Goal: Transaction & Acquisition: Purchase product/service

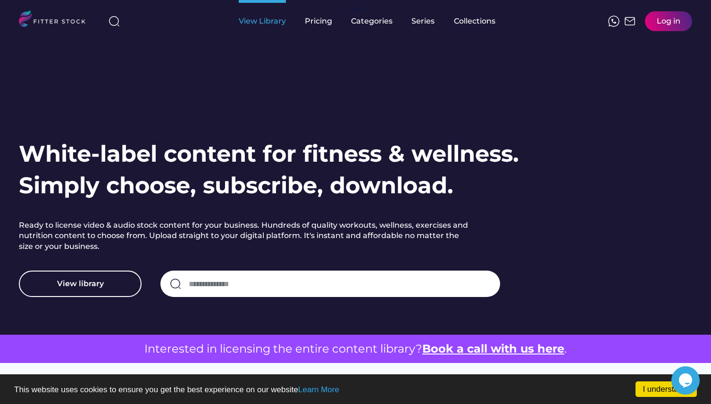
click at [267, 23] on div "View Library" at bounding box center [262, 21] width 47 height 10
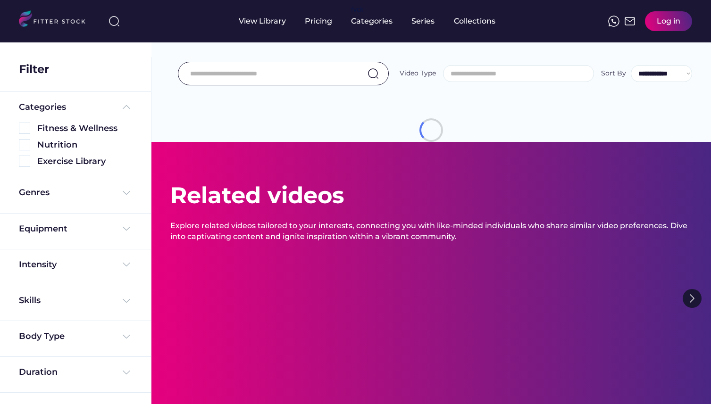
select select
select select "**********"
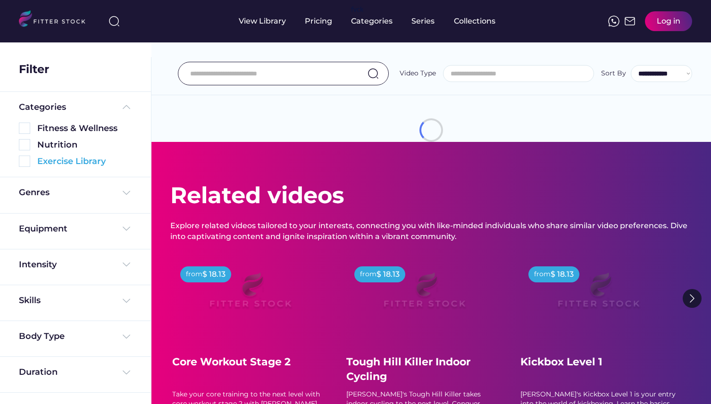
click at [74, 163] on div "Exercise Library" at bounding box center [84, 162] width 95 height 12
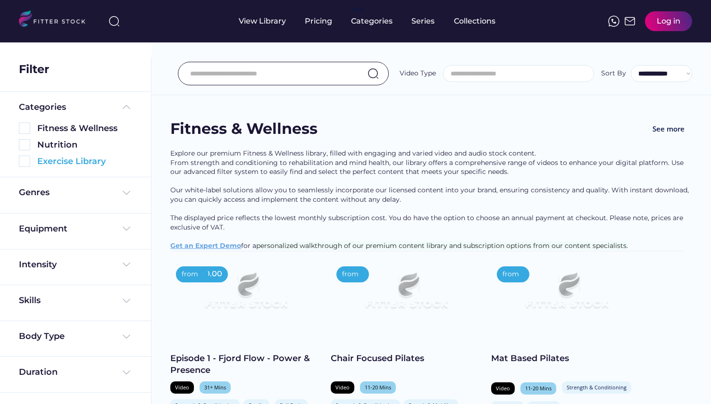
click at [25, 161] on img at bounding box center [24, 161] width 11 height 11
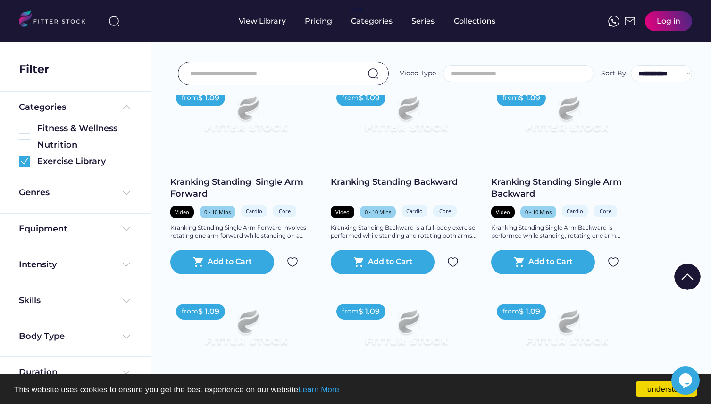
scroll to position [229, 0]
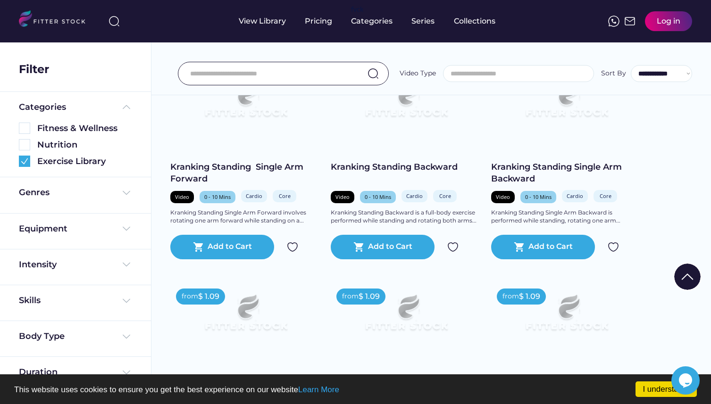
click at [279, 75] on input "input" at bounding box center [271, 74] width 163 height 20
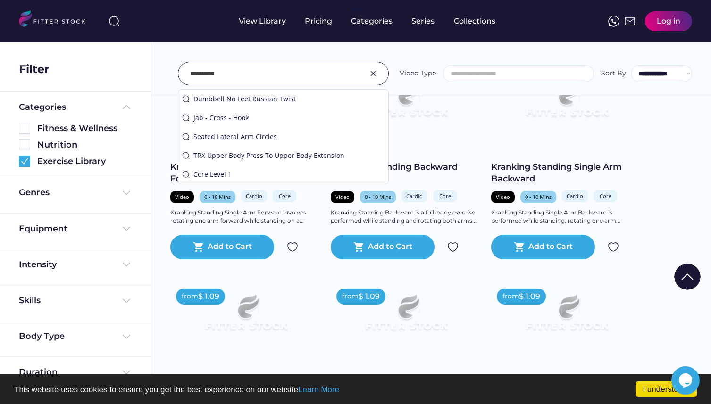
type input "**********"
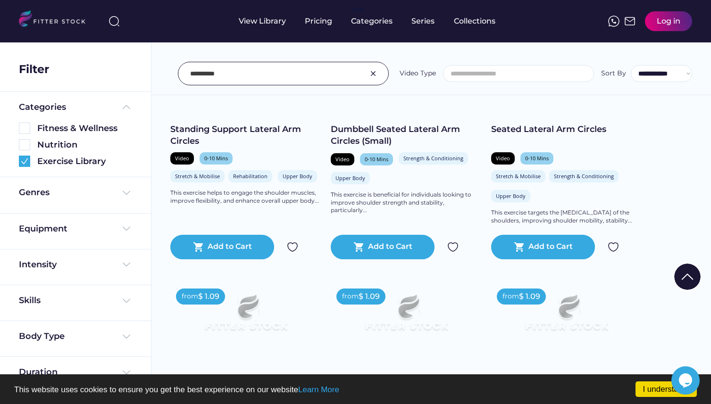
scroll to position [261, 0]
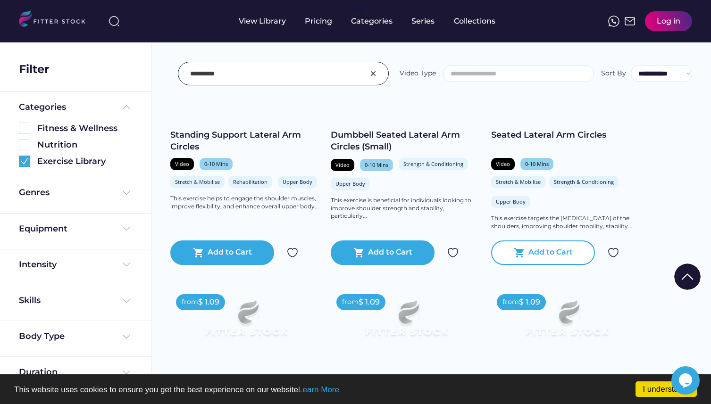
click at [532, 243] on div "shopping_cart Add to Cart" at bounding box center [543, 253] width 104 height 25
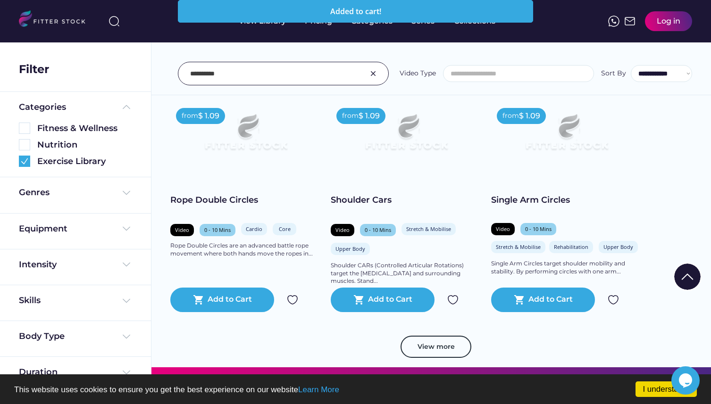
scroll to position [448, 0]
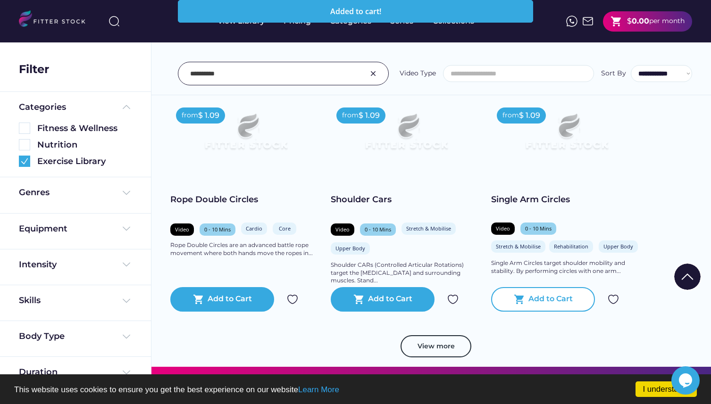
click at [548, 294] on div "Add to Cart" at bounding box center [550, 299] width 44 height 11
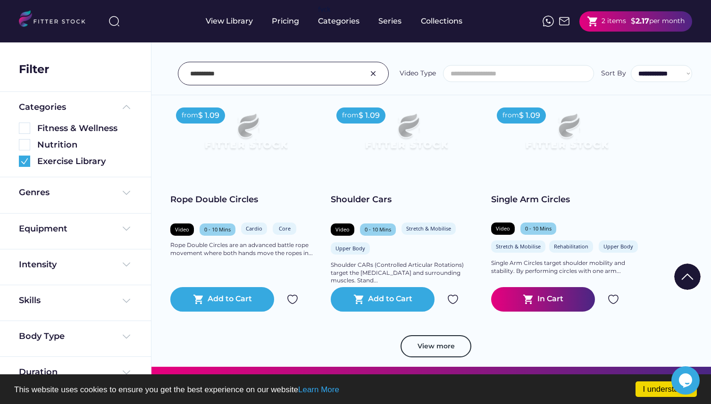
click at [117, 200] on div "Genres" at bounding box center [75, 195] width 113 height 17
click at [124, 193] on img at bounding box center [126, 192] width 11 height 11
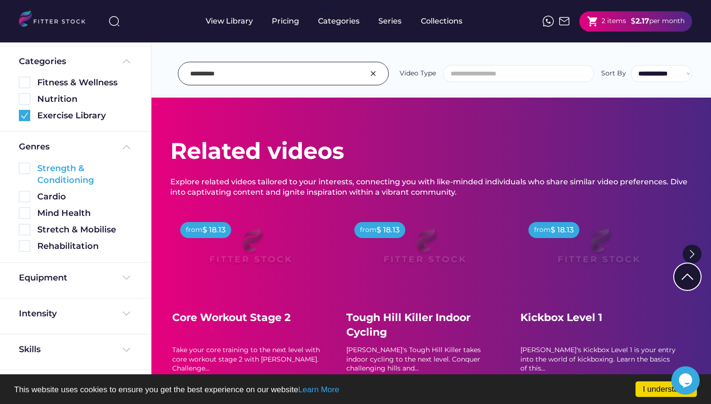
scroll to position [83, 0]
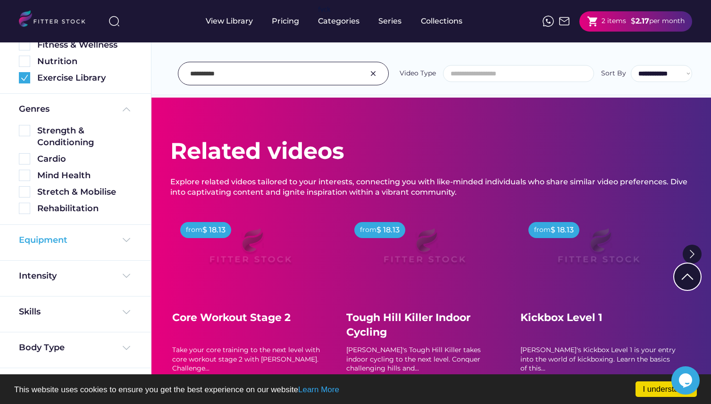
click at [102, 243] on div "Equipment" at bounding box center [75, 240] width 113 height 12
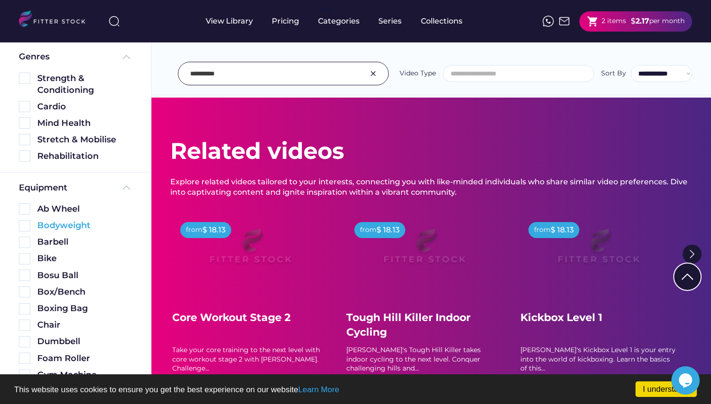
scroll to position [145, 0]
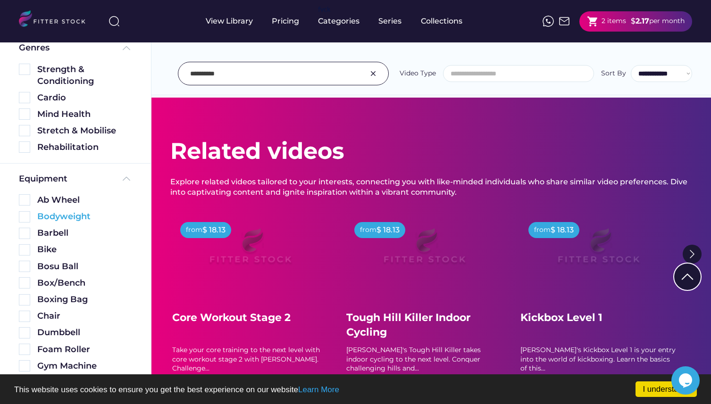
click at [27, 216] on img at bounding box center [24, 216] width 11 height 11
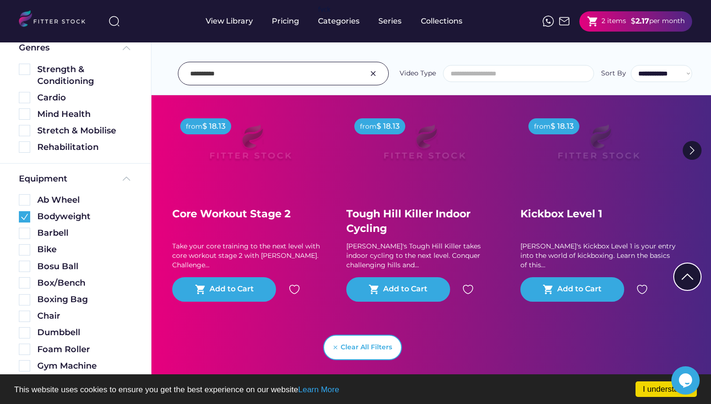
scroll to position [0, 0]
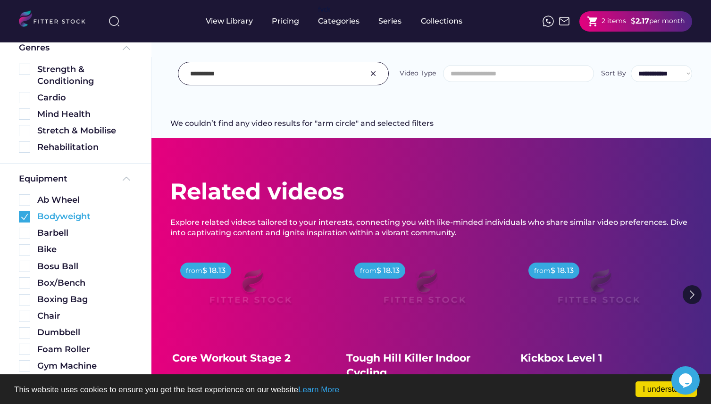
click at [26, 220] on img at bounding box center [24, 216] width 11 height 11
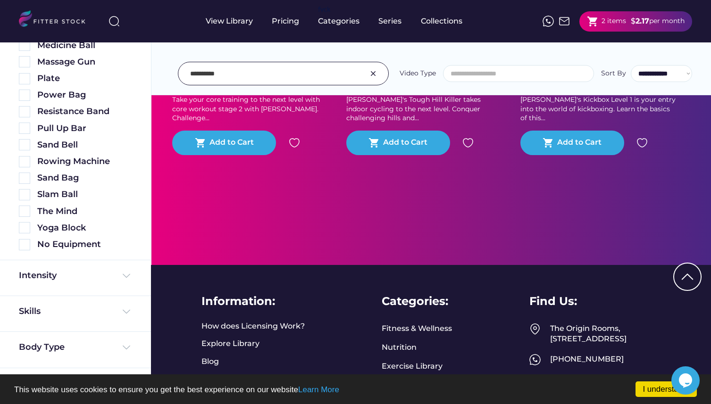
scroll to position [970, 0]
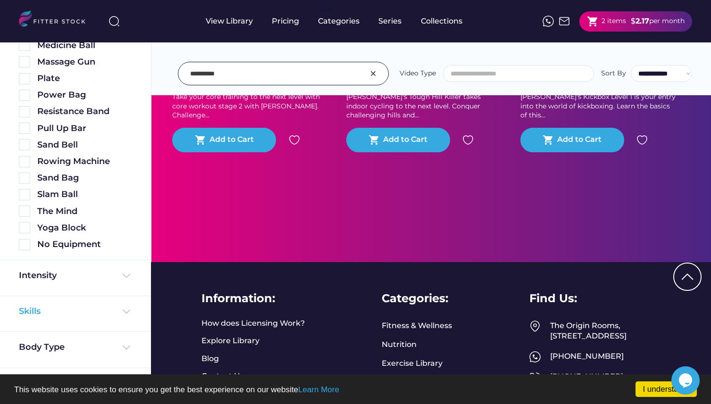
click at [75, 309] on div "Skills" at bounding box center [75, 312] width 113 height 12
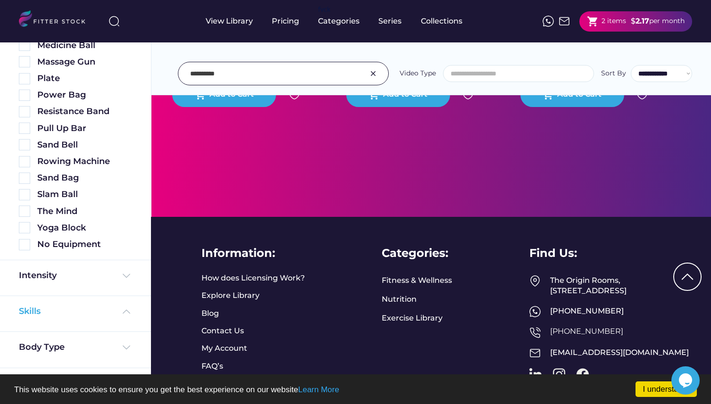
scroll to position [1074, 0]
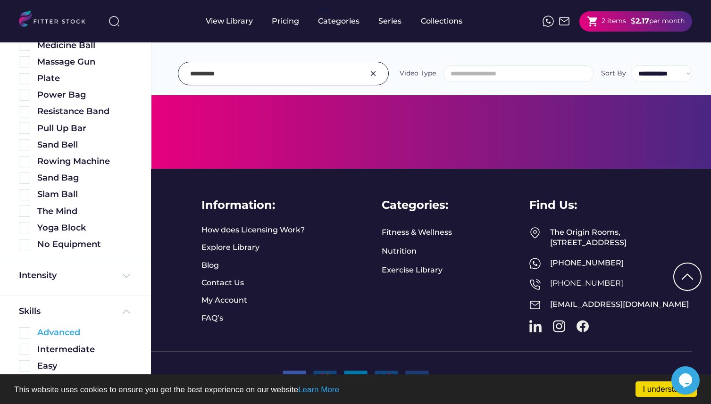
click at [94, 336] on div "Advanced" at bounding box center [84, 333] width 95 height 12
click at [104, 322] on div "Skills Advanced Intermediate Easy" at bounding box center [75, 339] width 113 height 66
click at [111, 312] on div "Skills" at bounding box center [75, 312] width 113 height 12
click at [121, 343] on img at bounding box center [126, 347] width 11 height 11
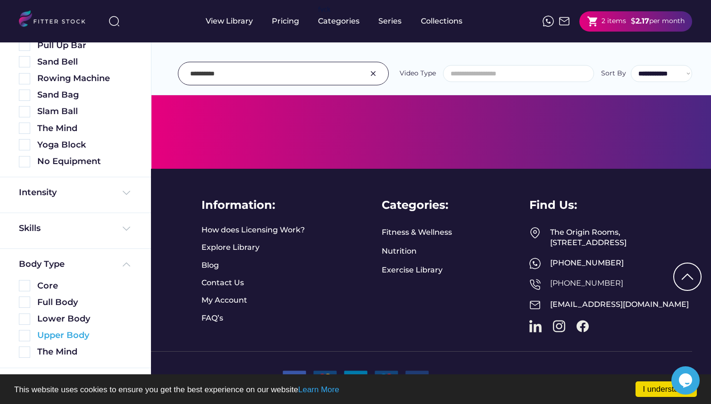
click at [72, 339] on div "Upper Body" at bounding box center [84, 336] width 95 height 12
click at [25, 335] on img at bounding box center [24, 335] width 11 height 11
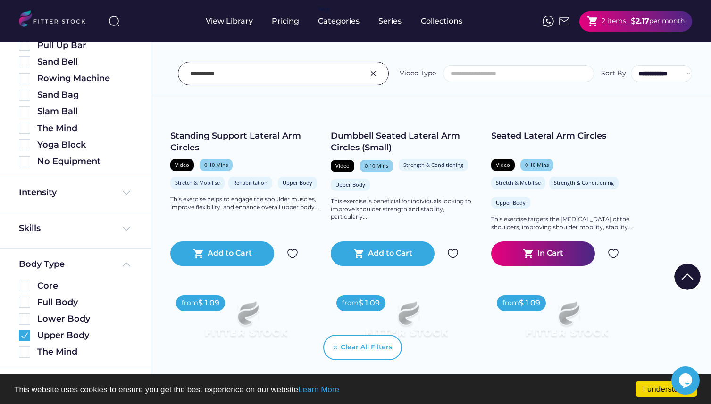
scroll to position [0, 0]
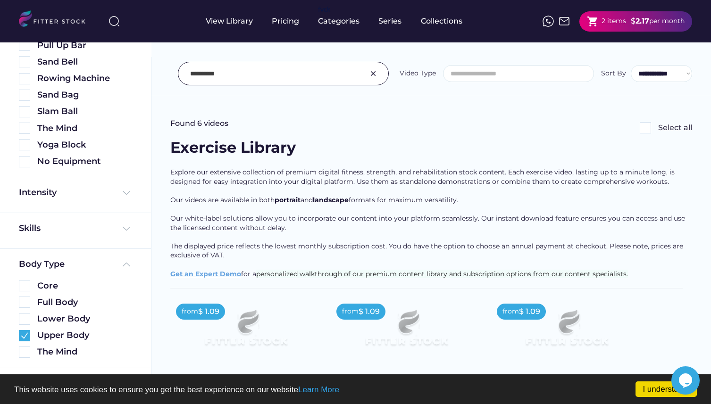
click at [483, 71] on input "search" at bounding box center [521, 73] width 150 height 7
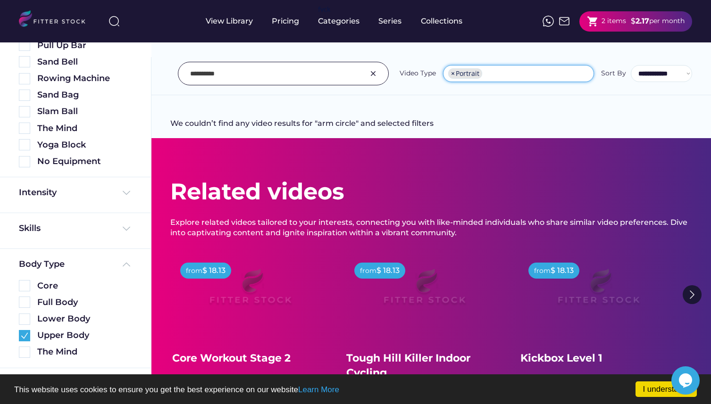
click at [451, 72] on li "× Portrait" at bounding box center [465, 73] width 34 height 10
click at [455, 75] on span "×" at bounding box center [453, 73] width 4 height 7
select select "*********"
click at [647, 78] on select "**********" at bounding box center [661, 73] width 61 height 17
select select "**********"
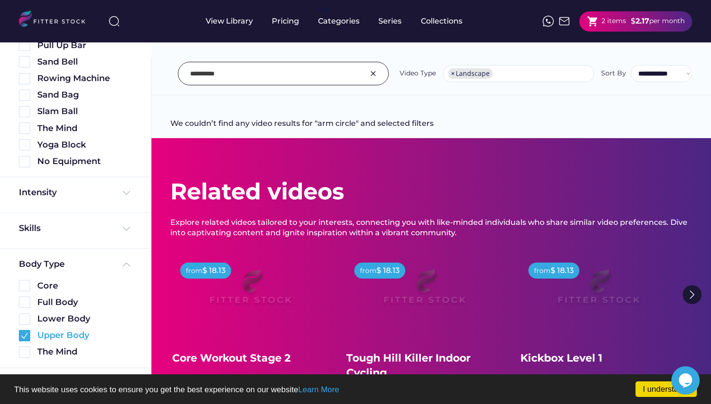
click at [27, 335] on img at bounding box center [24, 335] width 11 height 11
click at [338, 75] on input "input" at bounding box center [271, 74] width 163 height 20
click at [449, 73] on li "× Landscape" at bounding box center [470, 73] width 44 height 10
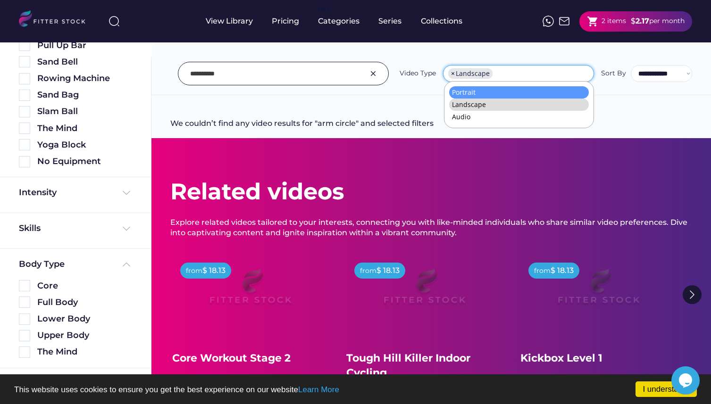
click at [452, 74] on span "×" at bounding box center [453, 73] width 4 height 7
select select
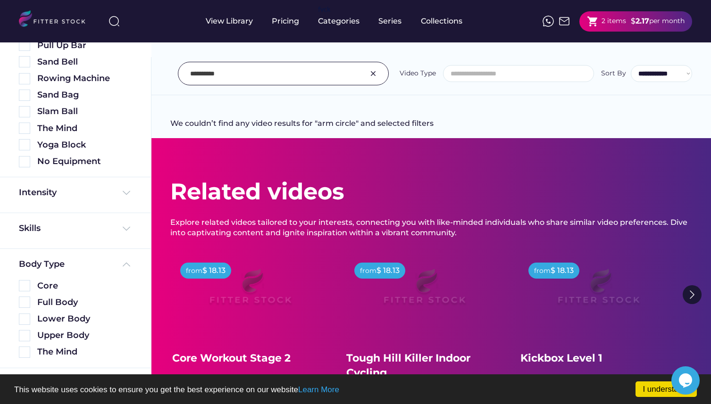
click at [351, 75] on input "input" at bounding box center [271, 74] width 163 height 20
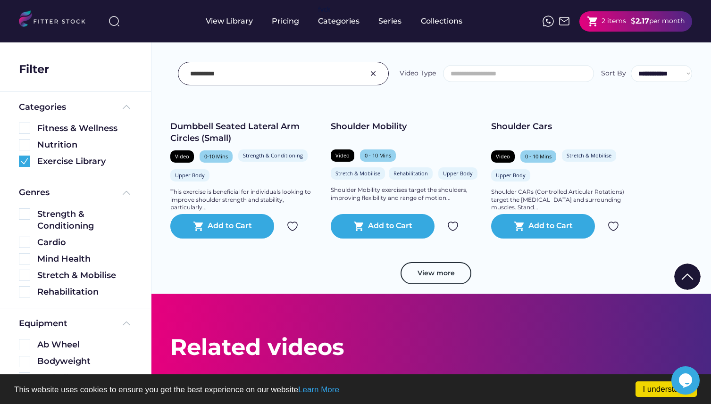
scroll to position [628, 0]
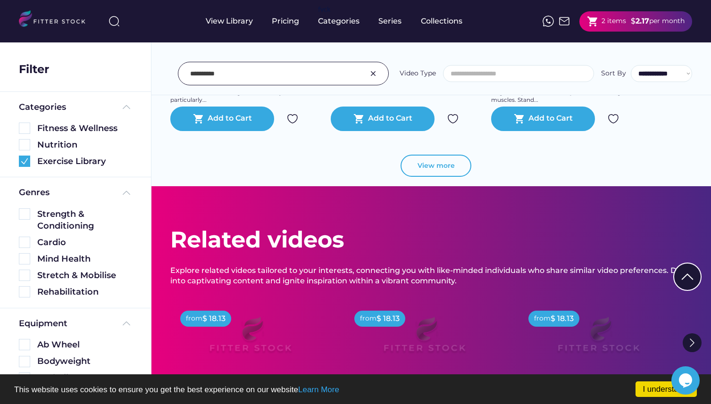
click at [439, 163] on button "View more" at bounding box center [435, 166] width 71 height 23
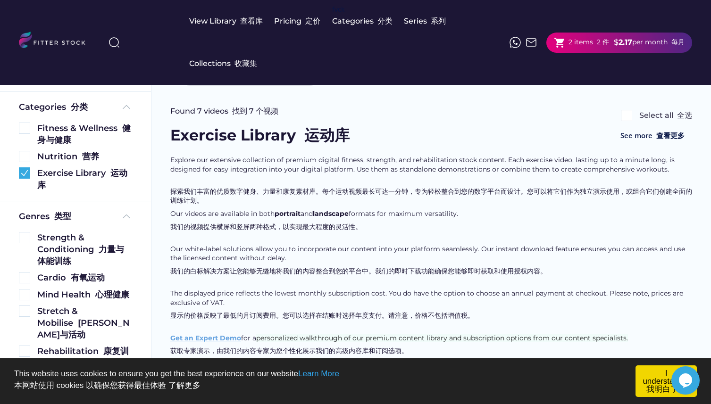
scroll to position [0, 0]
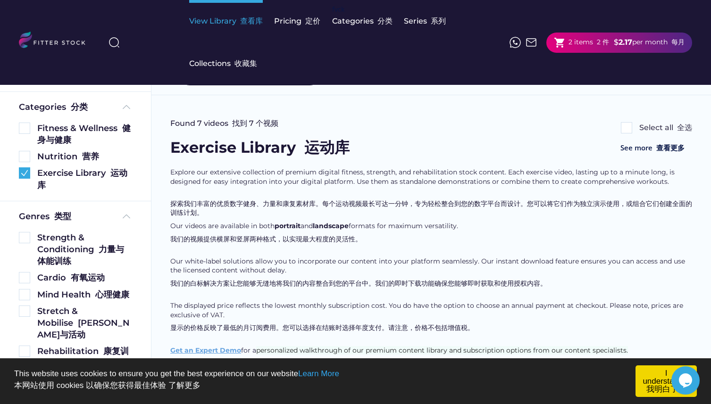
click at [229, 28] on div "View Library 查看库" at bounding box center [226, 21] width 74 height 42
click at [73, 135] on div "Fitness & Wellness 健身与健康" at bounding box center [84, 135] width 95 height 24
click at [26, 133] on img at bounding box center [24, 128] width 11 height 11
click at [24, 169] on img at bounding box center [24, 172] width 11 height 11
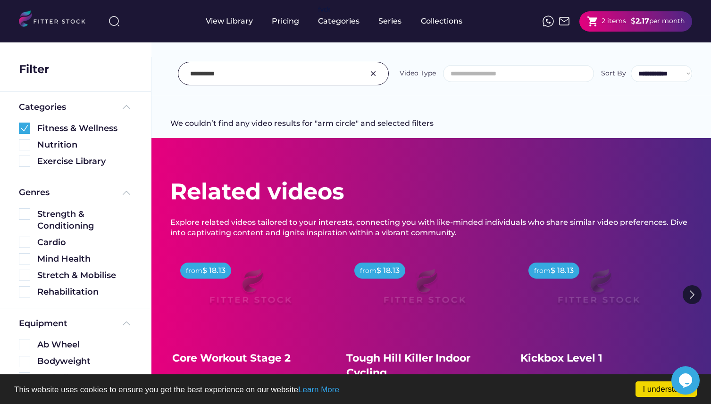
click at [282, 73] on input "input" at bounding box center [271, 74] width 163 height 20
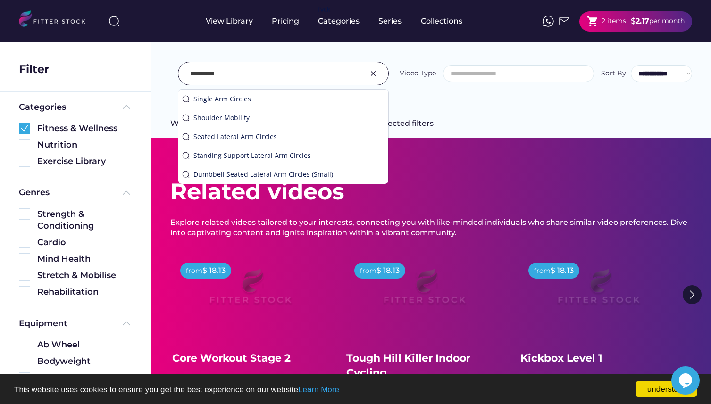
drag, startPoint x: 282, startPoint y: 73, endPoint x: 135, endPoint y: 70, distance: 146.2
click at [135, 70] on body "I understand! This website uses cookies to ensure you get the best experience o…" at bounding box center [355, 202] width 711 height 404
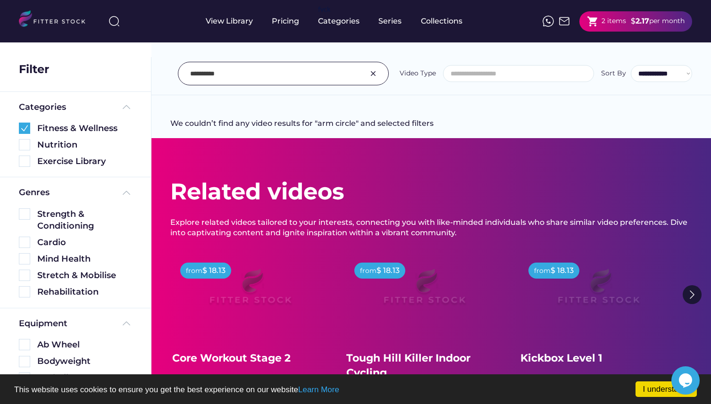
paste input "**********"
click at [328, 70] on input "input" at bounding box center [271, 74] width 163 height 20
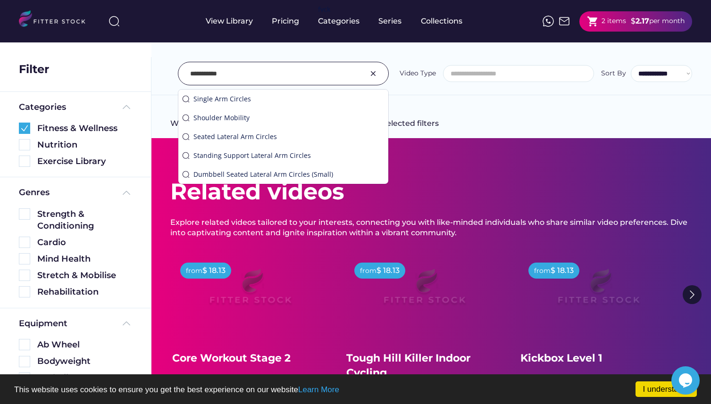
type input "**********"
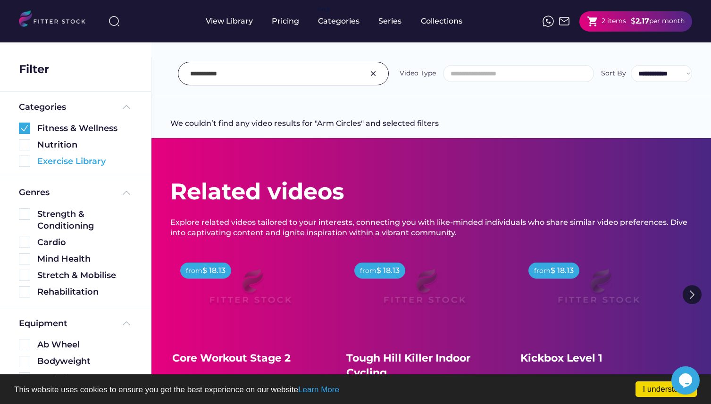
click at [56, 161] on div "Exercise Library" at bounding box center [84, 162] width 95 height 12
click at [28, 132] on img at bounding box center [24, 128] width 11 height 11
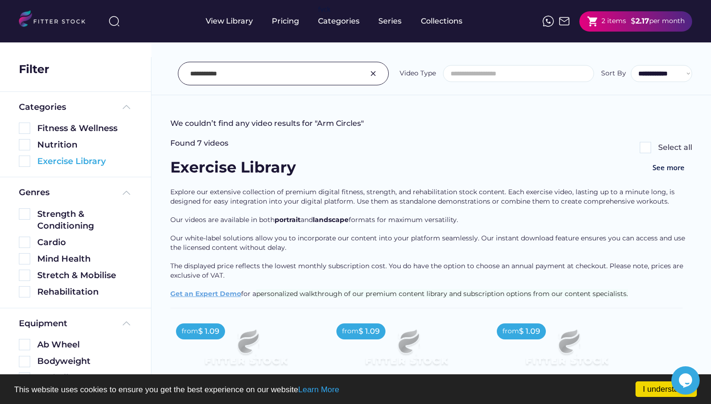
click at [25, 166] on img at bounding box center [24, 161] width 11 height 11
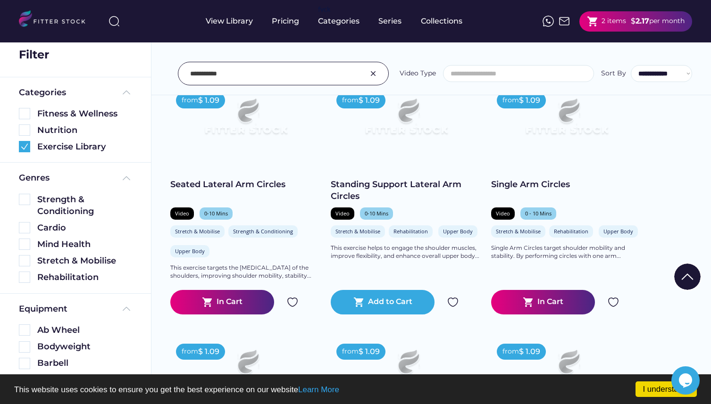
scroll to position [125, 0]
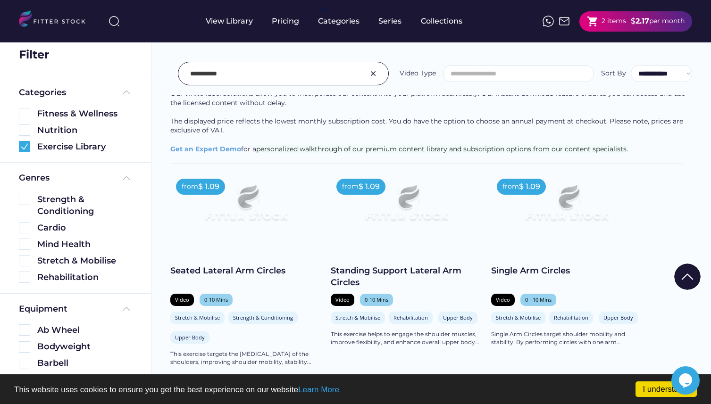
click at [57, 121] on div "Nutrition" at bounding box center [75, 128] width 113 height 17
click at [25, 116] on img at bounding box center [24, 113] width 11 height 11
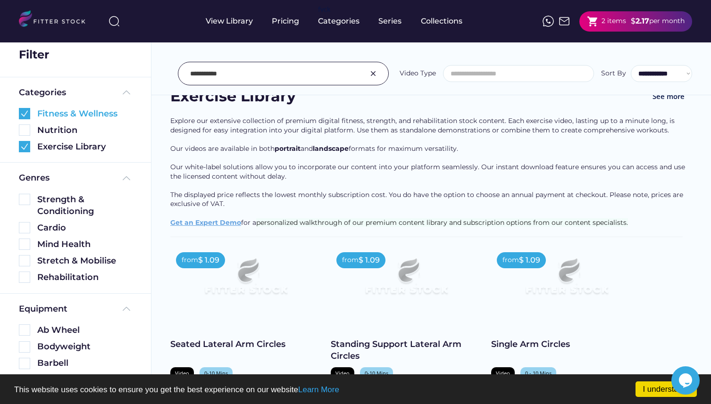
scroll to position [0, 0]
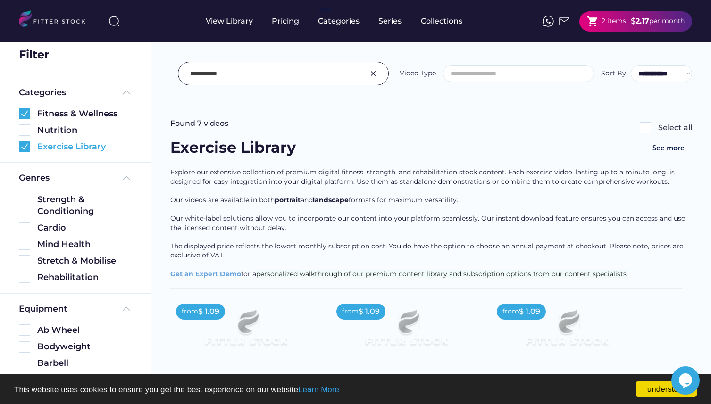
click at [24, 151] on img at bounding box center [24, 146] width 11 height 11
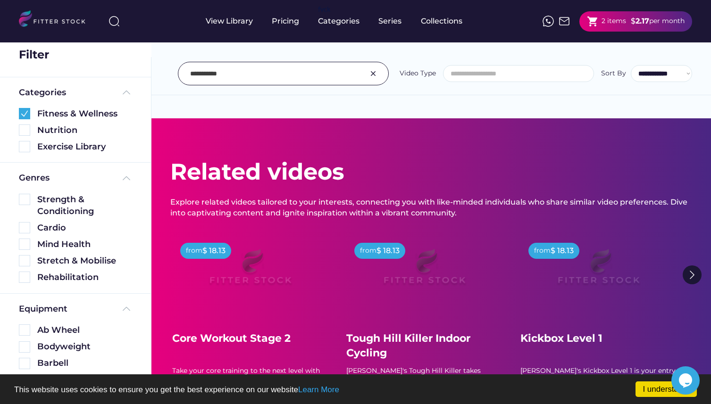
click at [375, 69] on img at bounding box center [372, 73] width 11 height 11
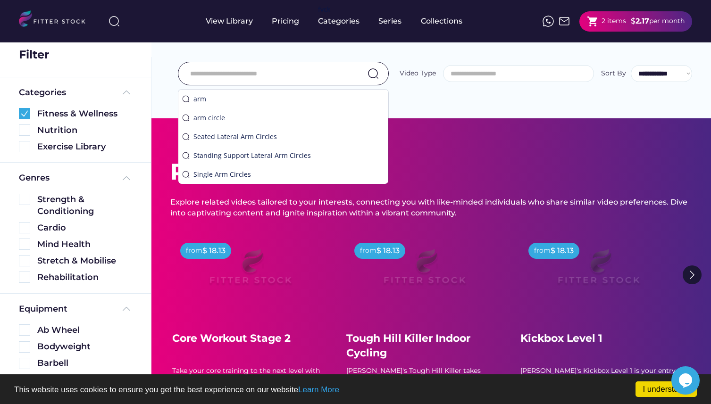
click at [415, 102] on div "We couldn’t find any video results for selected filters Found videos Select all…" at bounding box center [431, 296] width 560 height 479
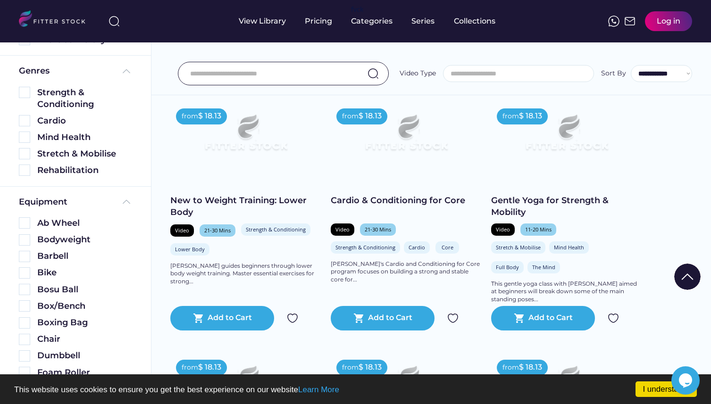
scroll to position [218, 0]
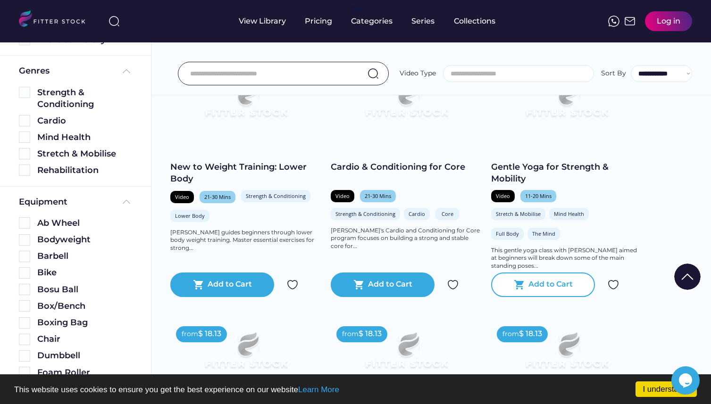
click at [567, 297] on div "shopping_cart Add to Cart" at bounding box center [543, 285] width 104 height 25
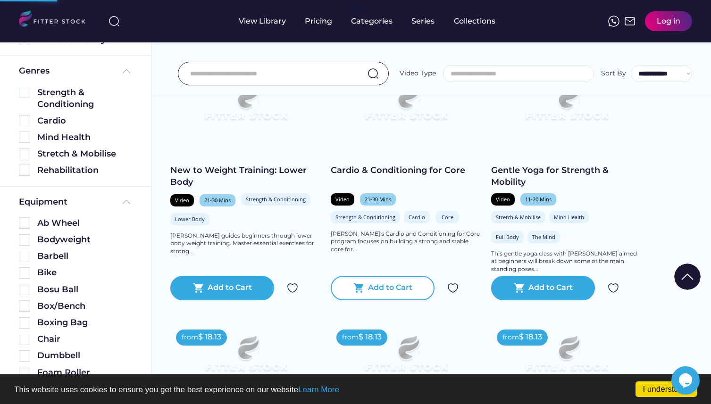
click at [415, 300] on div "shopping_cart Add to Cart" at bounding box center [383, 288] width 104 height 25
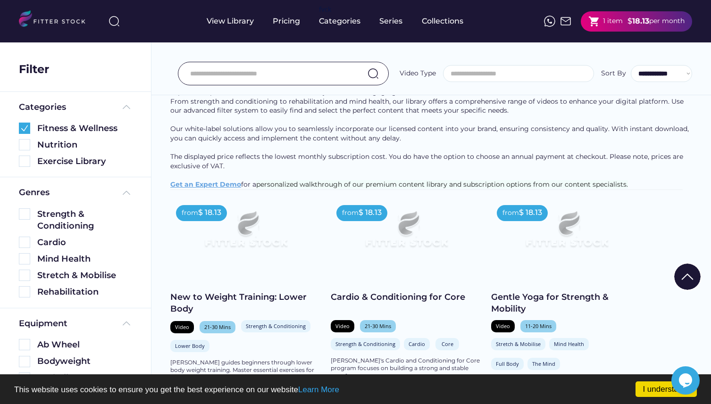
scroll to position [44, 0]
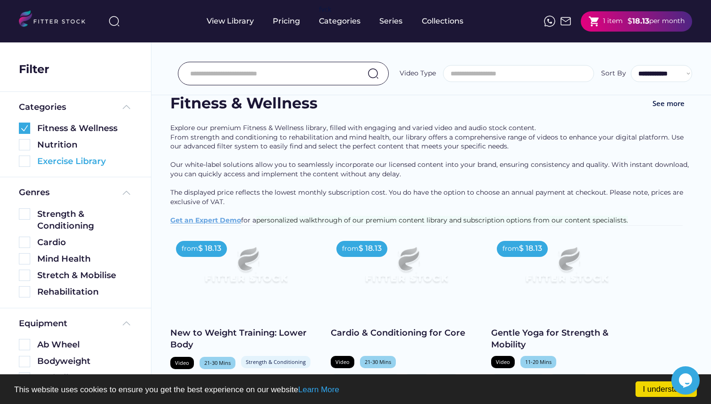
click at [25, 161] on img at bounding box center [24, 161] width 11 height 11
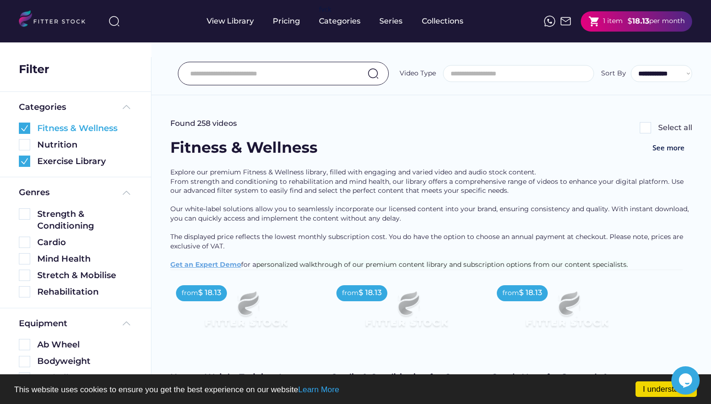
click at [24, 132] on img at bounding box center [24, 128] width 11 height 11
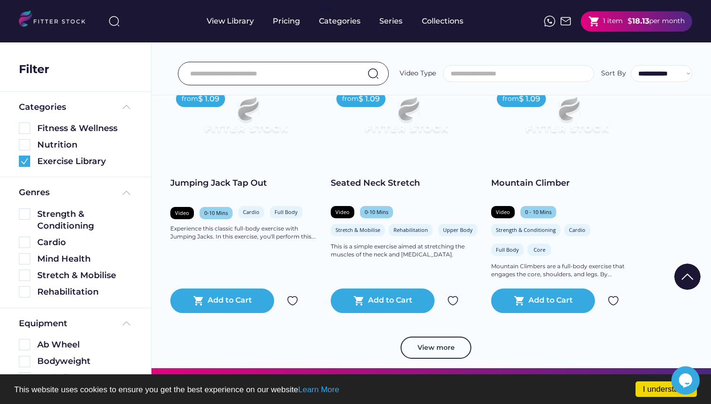
scroll to position [519, 0]
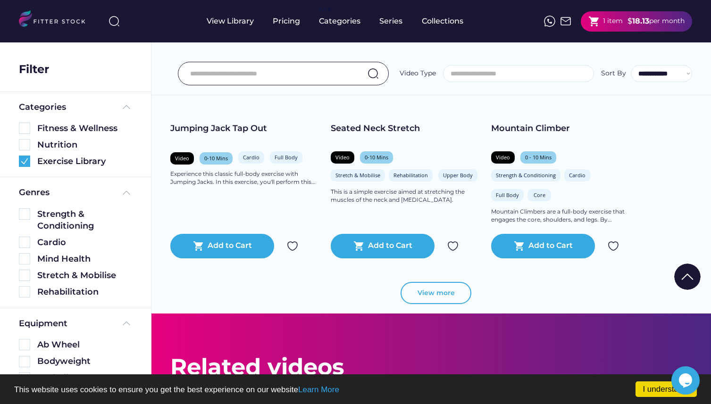
click at [445, 301] on button "View more" at bounding box center [435, 293] width 71 height 23
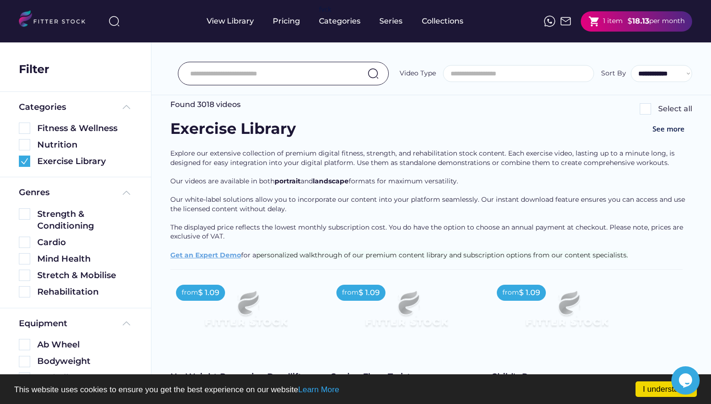
scroll to position [0, 0]
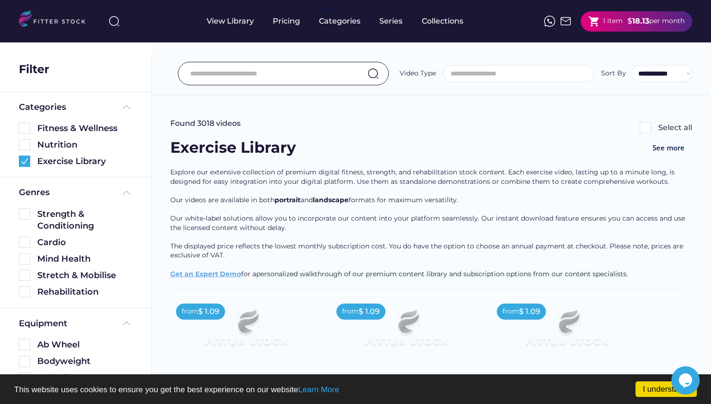
click at [614, 21] on div "1 item" at bounding box center [613, 21] width 20 height 9
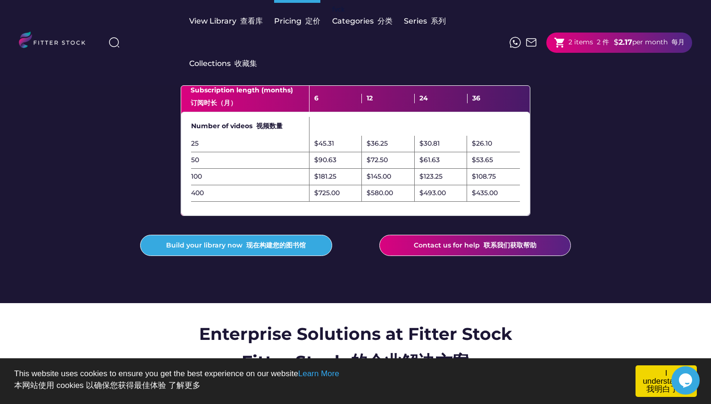
scroll to position [358, 0]
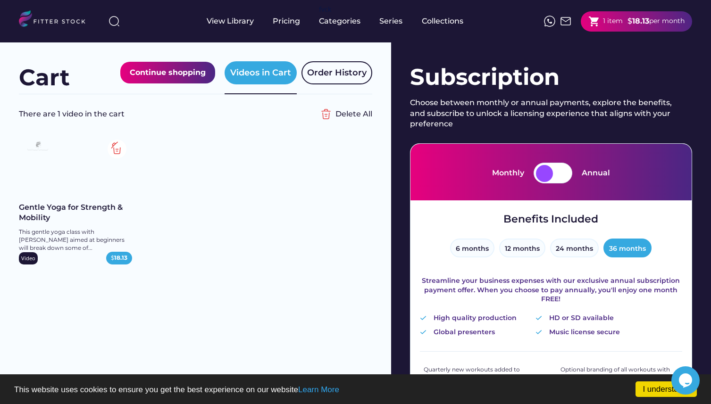
click at [121, 151] on img at bounding box center [117, 149] width 19 height 19
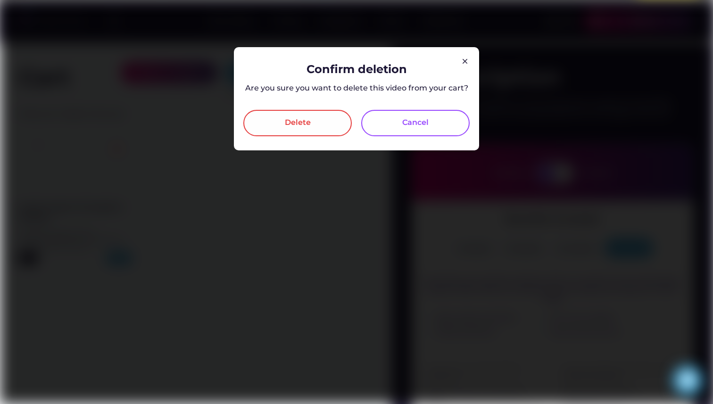
click at [309, 126] on div "Delete" at bounding box center [298, 122] width 26 height 11
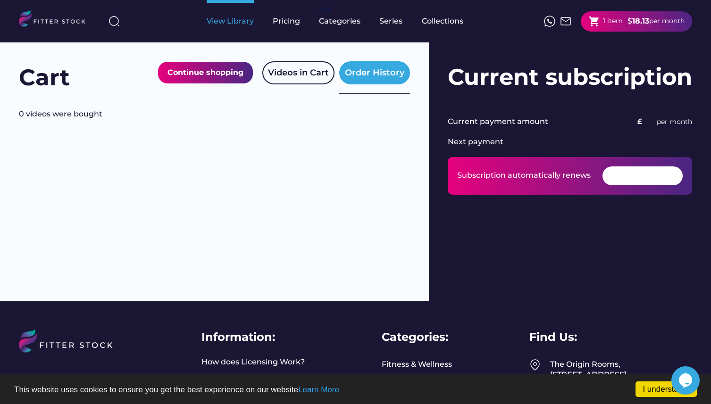
click at [227, 22] on div "View Library" at bounding box center [230, 21] width 47 height 10
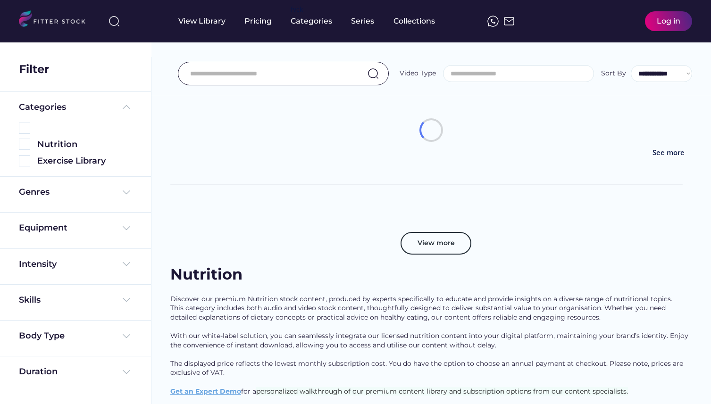
select select
select select "**********"
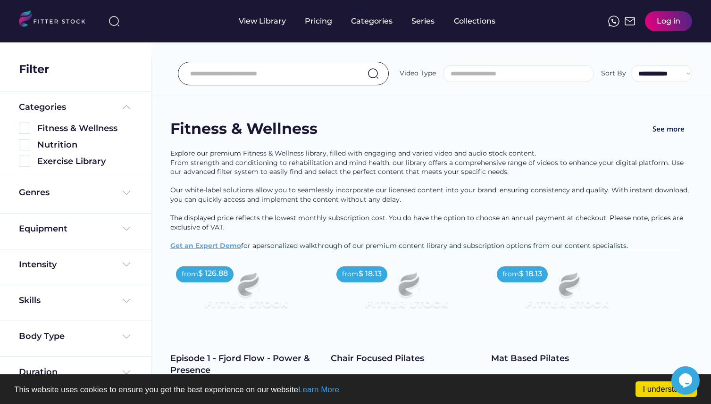
click at [63, 221] on div "Equipment" at bounding box center [75, 232] width 151 height 36
click at [60, 235] on div "Equipment" at bounding box center [75, 231] width 113 height 17
click at [129, 232] on img at bounding box center [126, 228] width 11 height 11
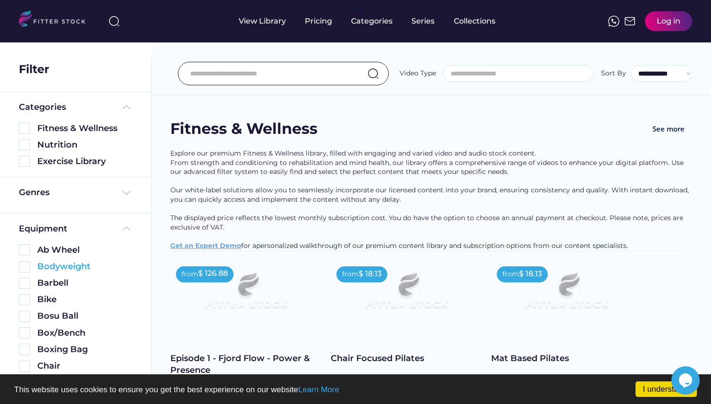
click at [62, 266] on div "Bodyweight" at bounding box center [84, 267] width 95 height 12
click at [27, 266] on img at bounding box center [24, 266] width 11 height 11
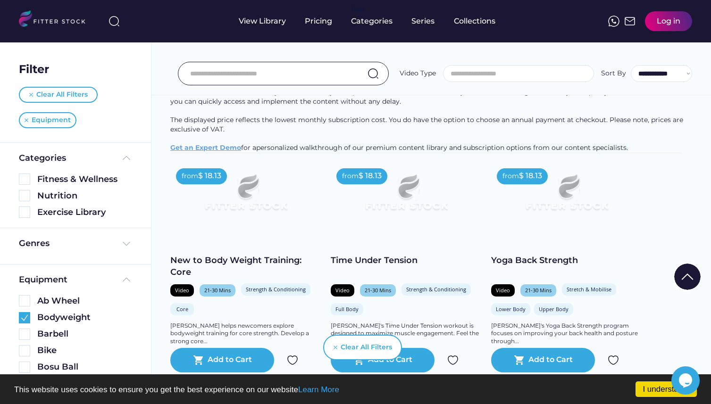
scroll to position [78, 0]
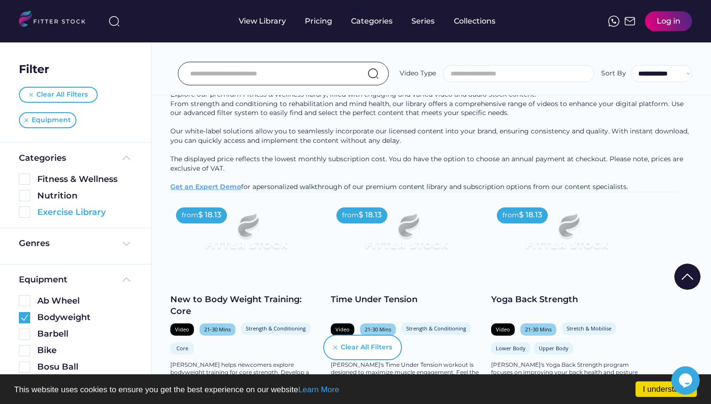
click at [24, 211] on img at bounding box center [24, 212] width 11 height 11
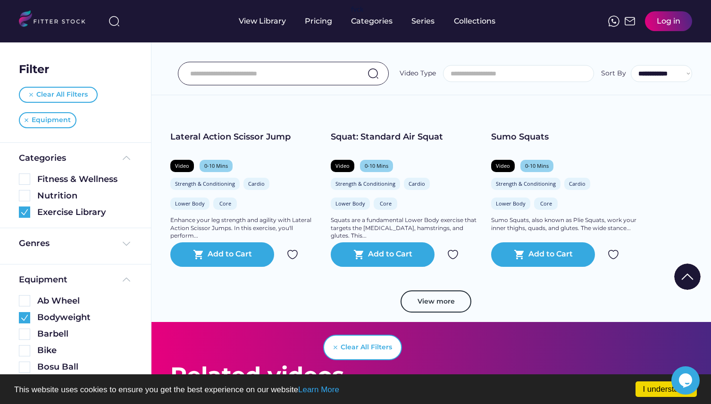
scroll to position [494, 0]
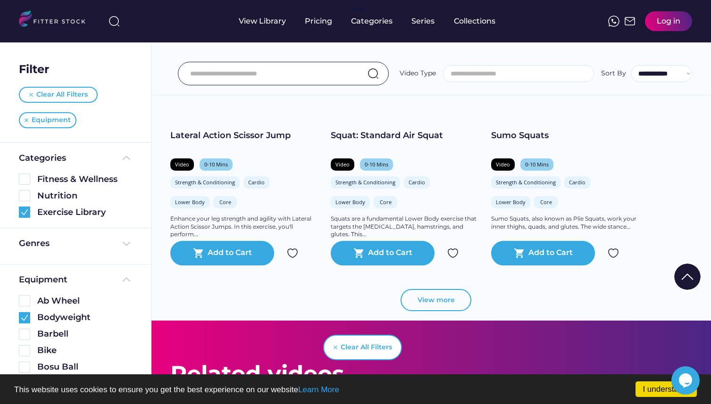
click at [427, 302] on button "View more" at bounding box center [435, 300] width 71 height 23
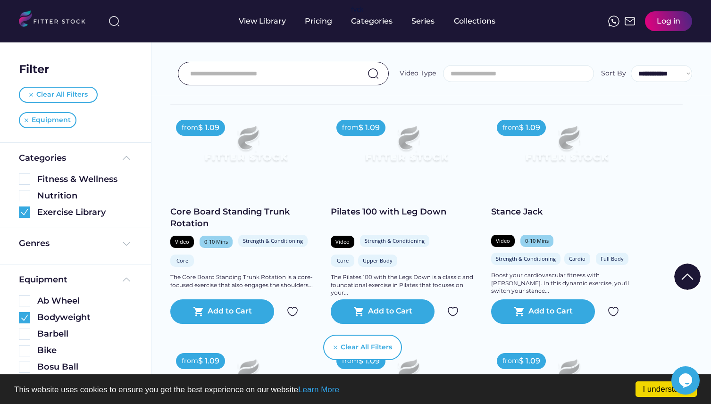
scroll to position [192, 0]
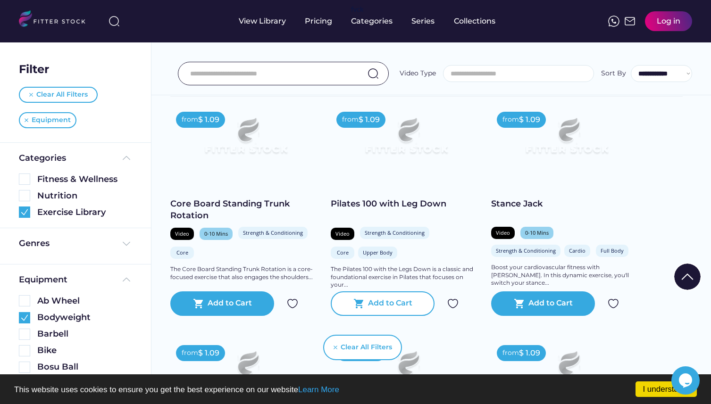
click at [363, 299] on text "shopping_cart" at bounding box center [358, 303] width 11 height 11
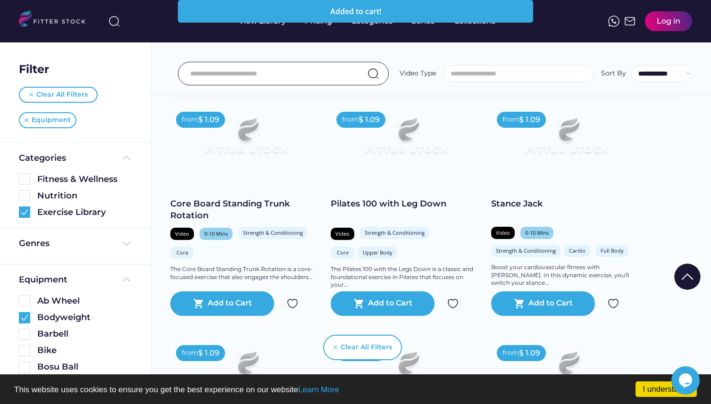
click at [249, 134] on img at bounding box center [245, 140] width 121 height 68
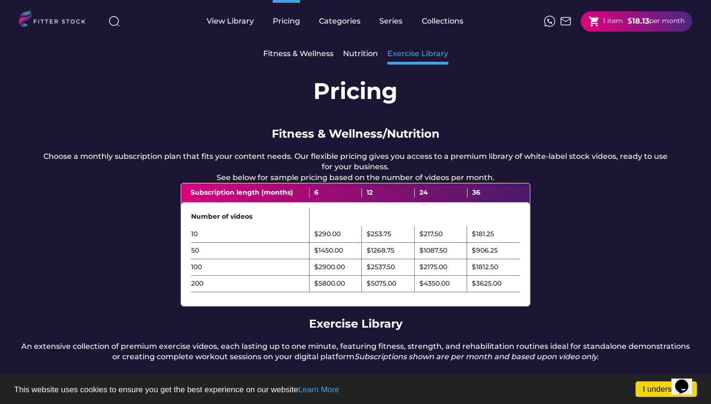
click at [395, 47] on div "Exercise Library" at bounding box center [417, 54] width 61 height 20
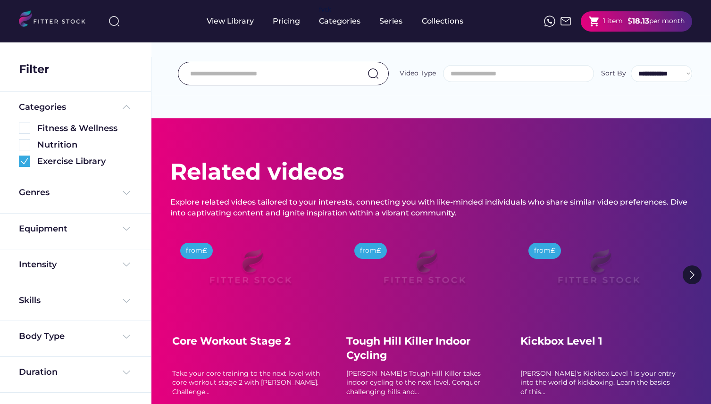
select select
select select "**********"
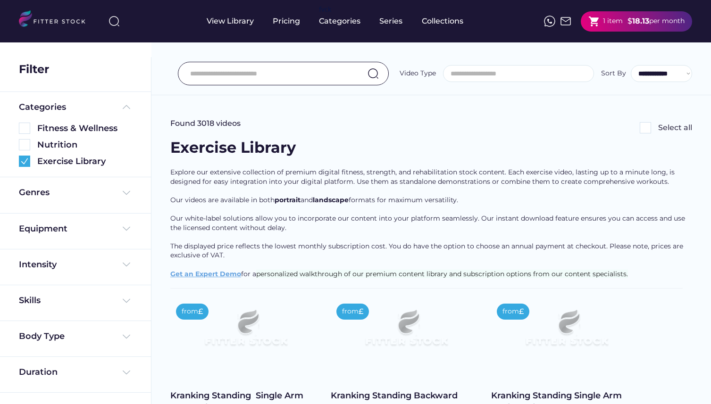
click at [603, 21] on div "1 item" at bounding box center [613, 21] width 20 height 9
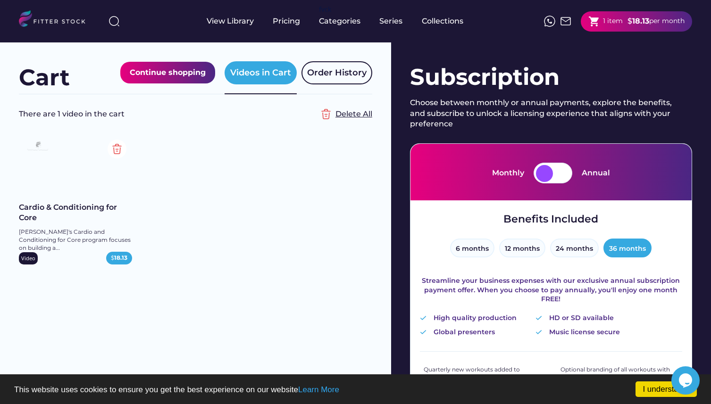
click at [332, 119] on img at bounding box center [325, 114] width 19 height 19
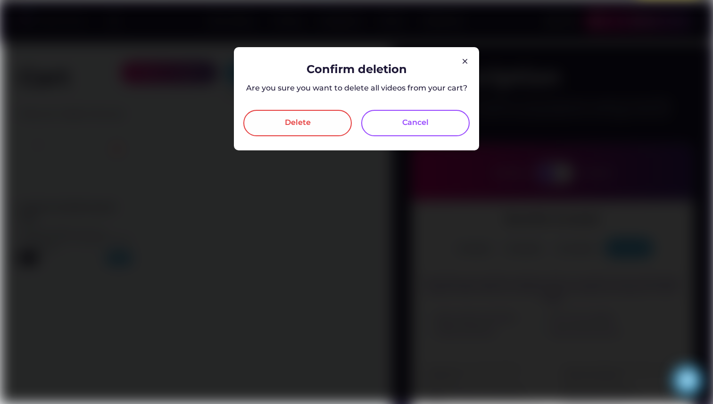
click at [320, 125] on div "Delete" at bounding box center [297, 123] width 108 height 26
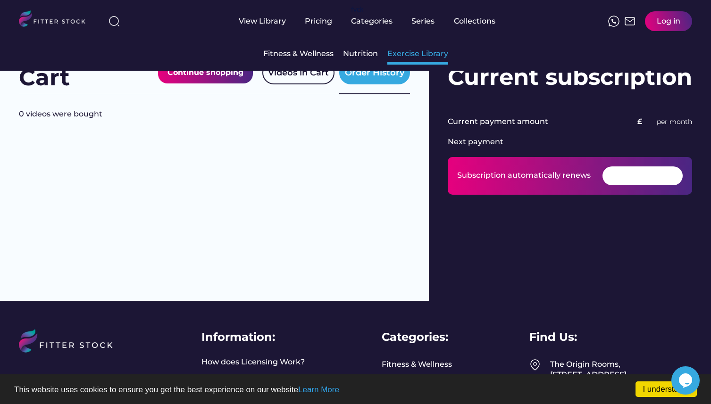
click at [407, 59] on div "Exercise Library" at bounding box center [417, 54] width 61 height 20
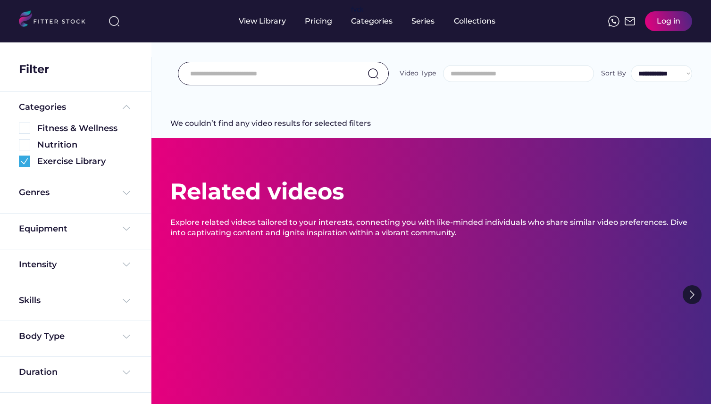
select select
select select "**********"
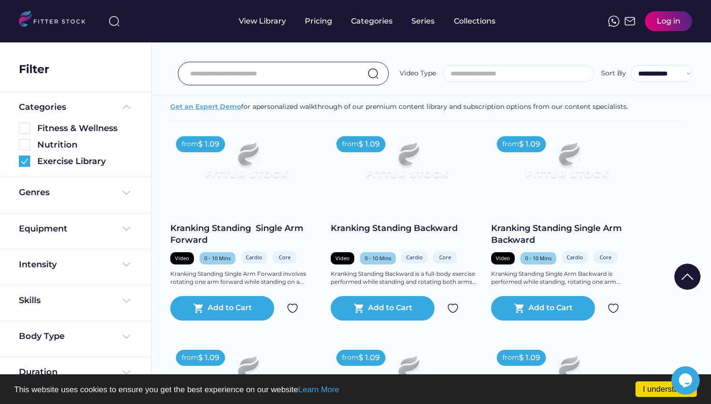
scroll to position [71, 0]
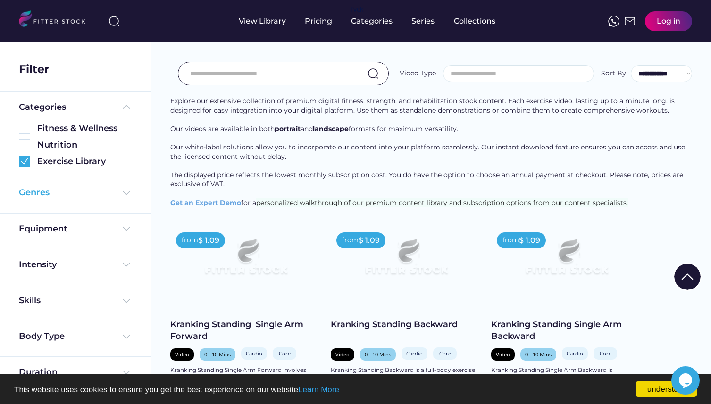
click at [107, 197] on div "Genres" at bounding box center [75, 193] width 113 height 12
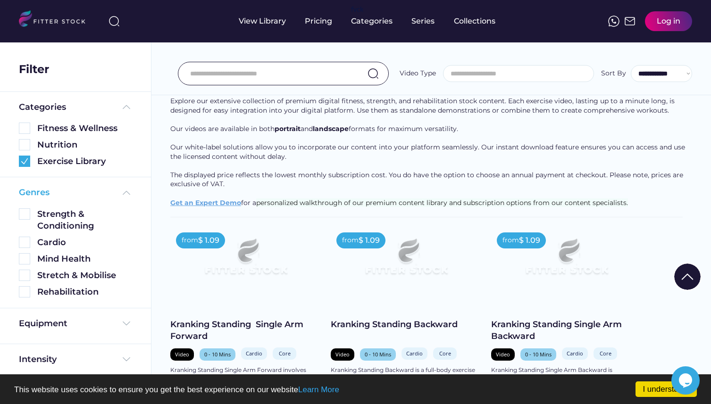
click at [121, 195] on img at bounding box center [126, 192] width 11 height 11
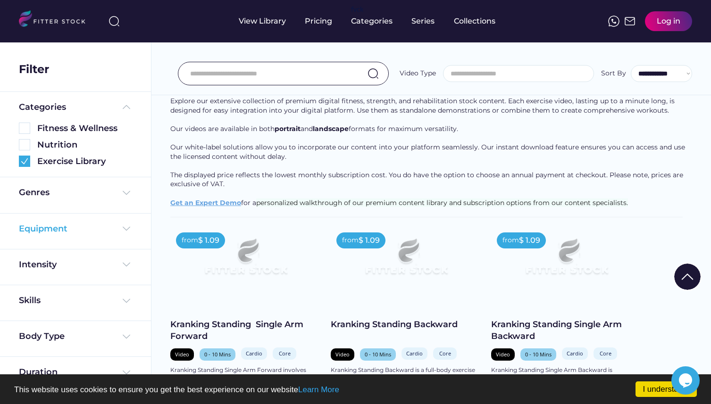
click at [105, 227] on div "Equipment" at bounding box center [75, 229] width 113 height 12
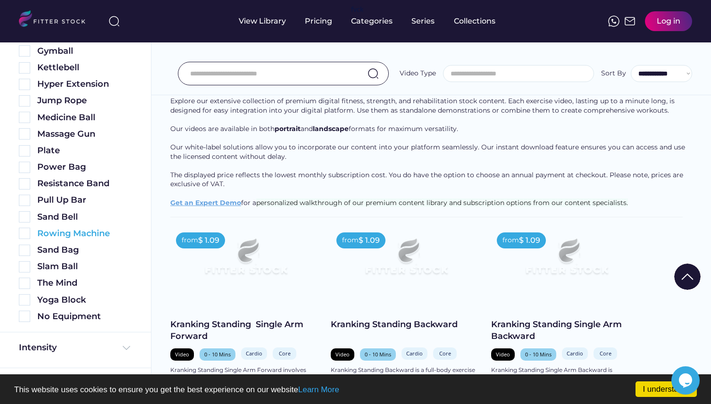
scroll to position [386, 0]
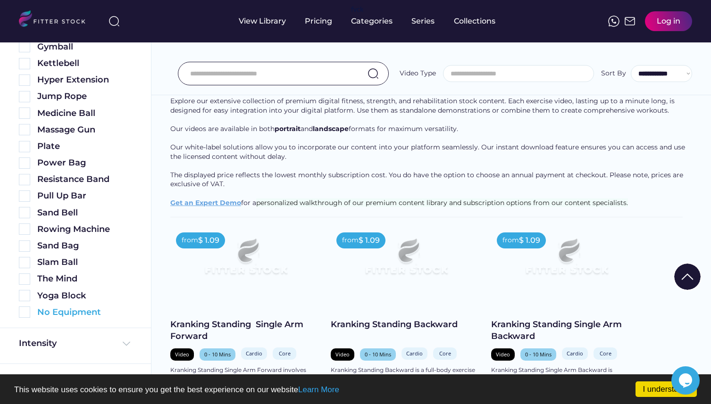
click at [31, 313] on div "No Equipment" at bounding box center [75, 313] width 113 height 12
click at [27, 312] on img at bounding box center [24, 312] width 11 height 11
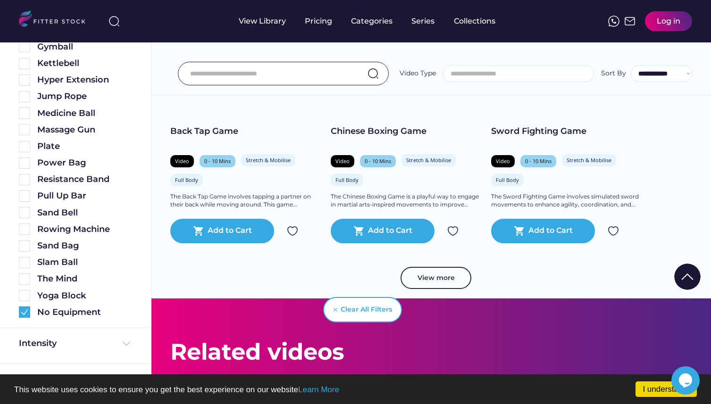
scroll to position [509, 0]
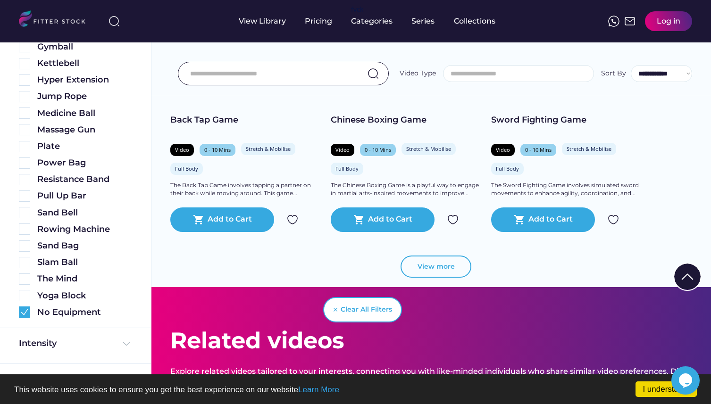
click at [433, 265] on button "View more" at bounding box center [435, 267] width 71 height 23
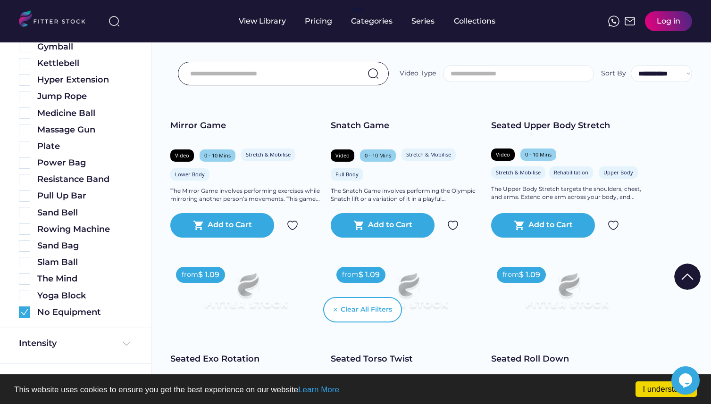
scroll to position [739, 0]
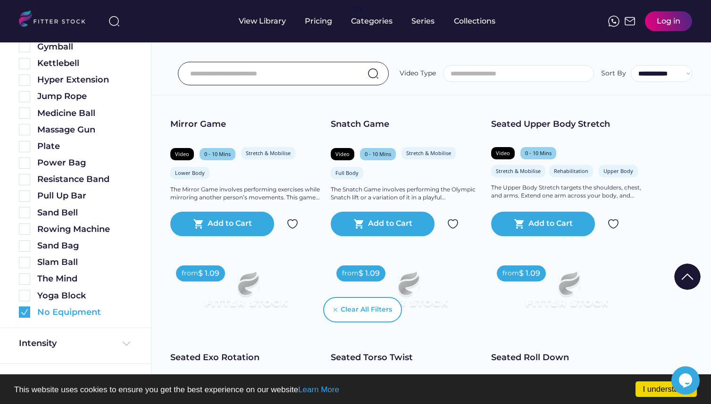
click at [30, 314] on div "No Equipment" at bounding box center [75, 313] width 113 height 12
click at [25, 311] on img at bounding box center [24, 312] width 11 height 11
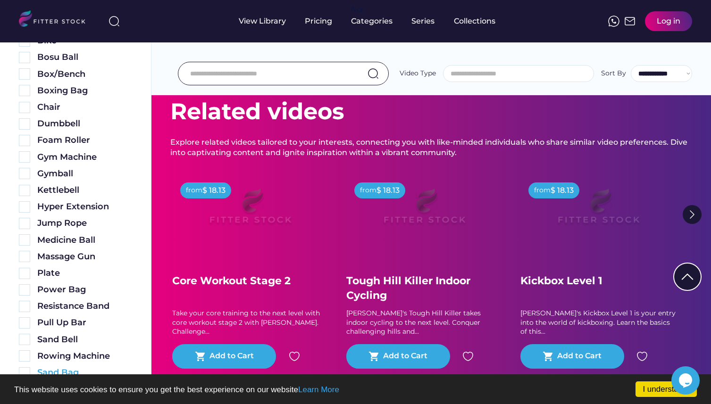
scroll to position [242, 0]
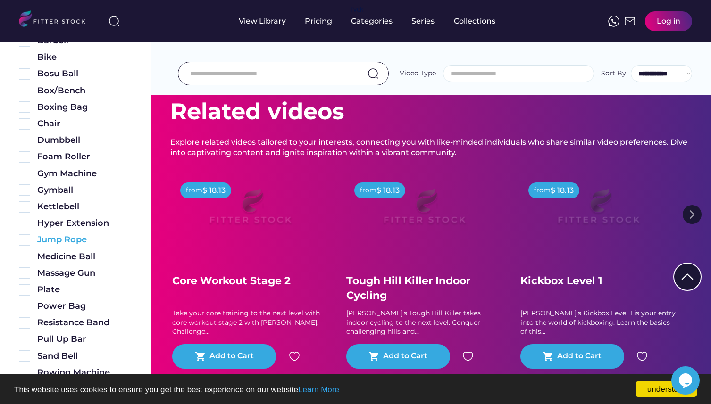
click at [28, 241] on img at bounding box center [24, 239] width 11 height 11
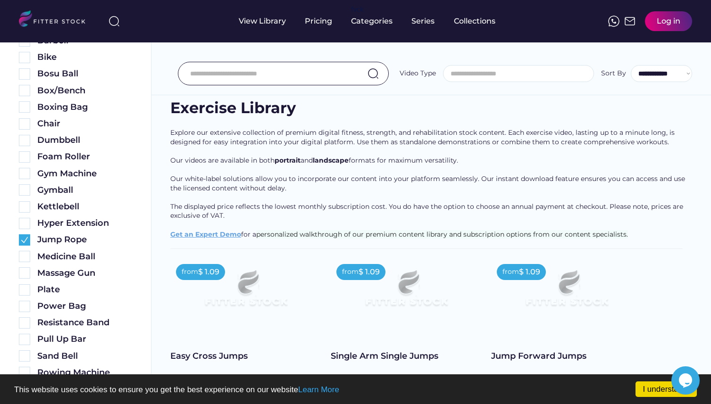
scroll to position [0, 0]
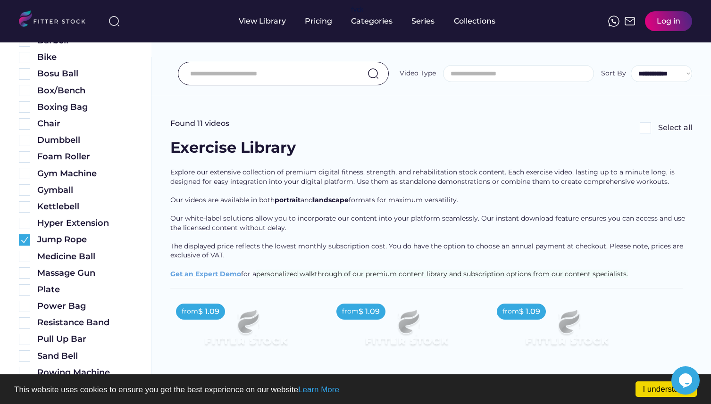
click at [232, 274] on u "Get an Expert Demo" at bounding box center [205, 274] width 71 height 8
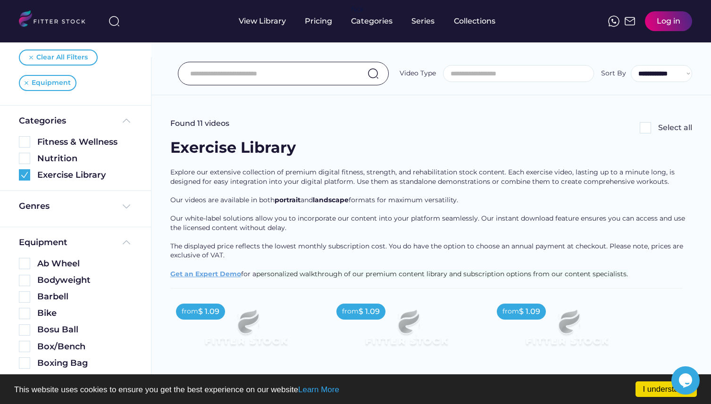
scroll to position [36, 0]
click at [121, 208] on img at bounding box center [126, 207] width 11 height 11
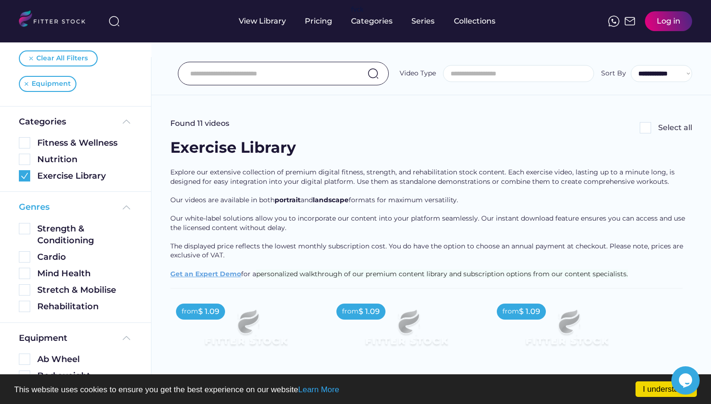
click at [121, 208] on img at bounding box center [126, 207] width 11 height 11
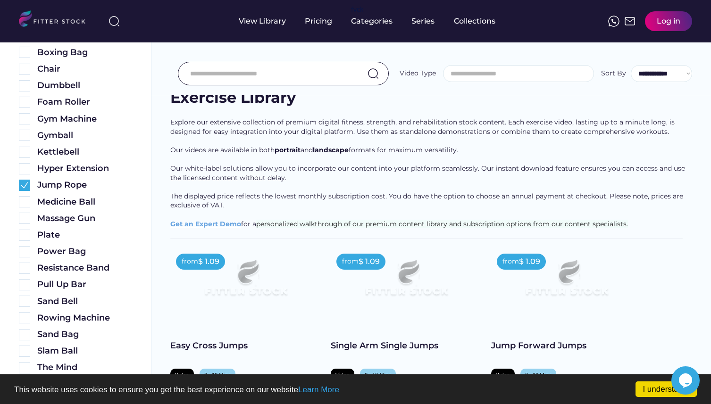
scroll to position [0, 0]
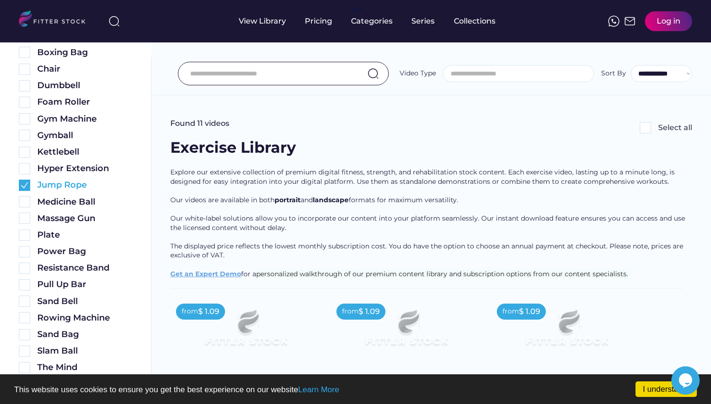
click at [26, 189] on img at bounding box center [24, 185] width 11 height 11
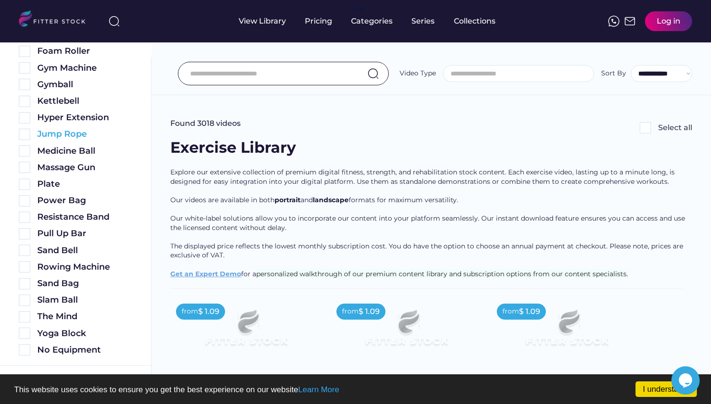
scroll to position [297, 0]
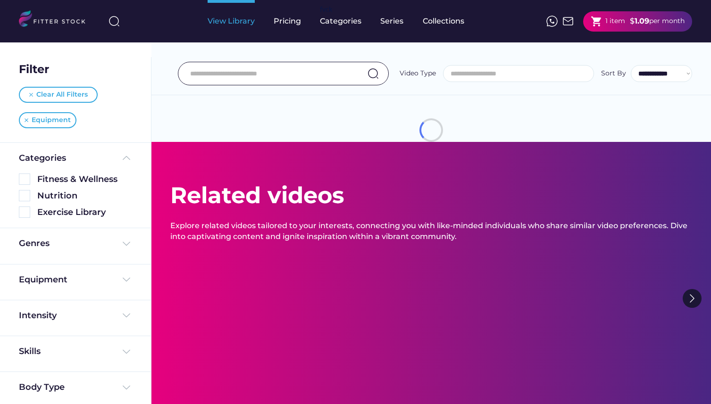
select select
select select "**********"
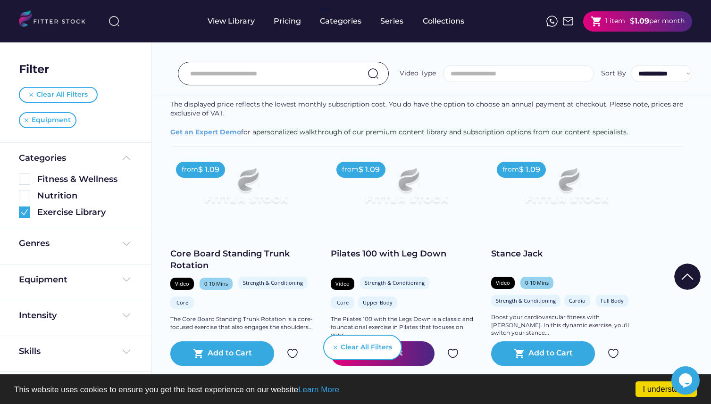
scroll to position [162, 0]
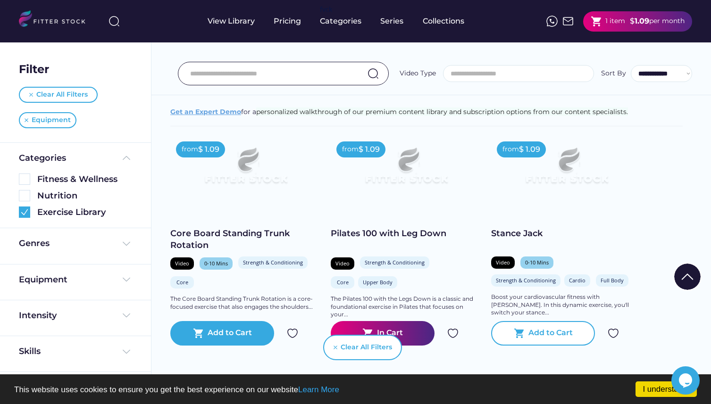
click at [514, 338] on text "shopping_cart" at bounding box center [519, 333] width 11 height 11
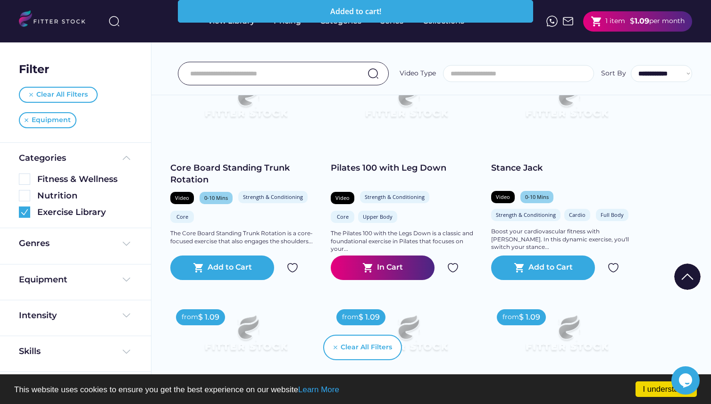
scroll to position [232, 0]
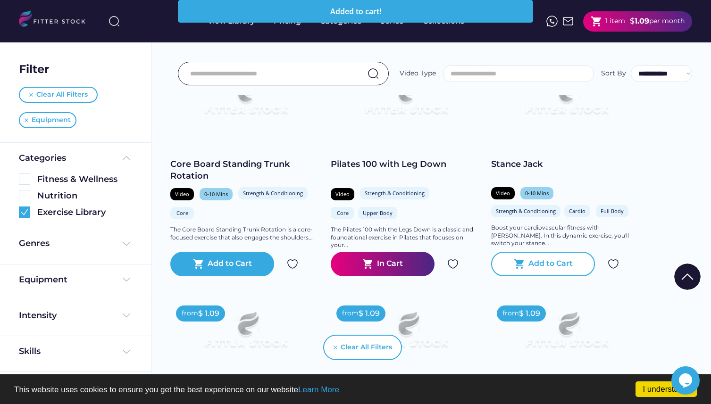
click at [531, 260] on div "Add to Cart" at bounding box center [550, 263] width 44 height 11
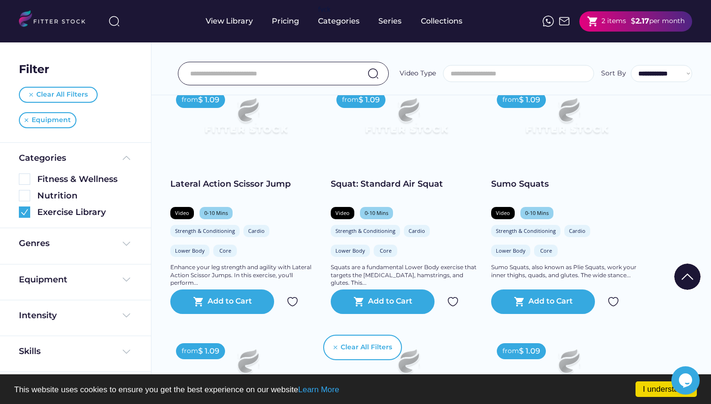
scroll to position [447, 0]
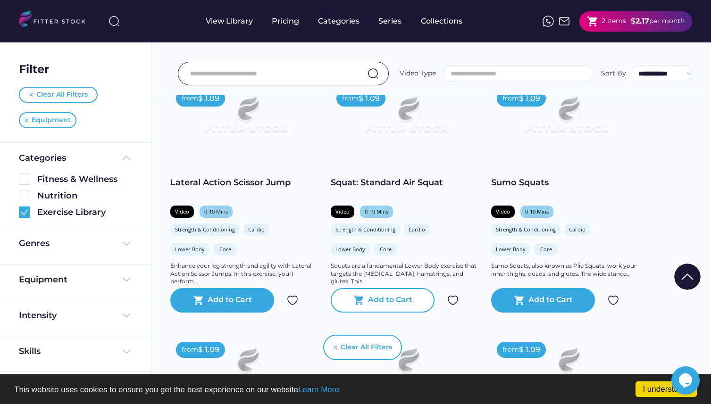
click at [363, 292] on div "shopping_cart Add to Cart" at bounding box center [383, 300] width 104 height 25
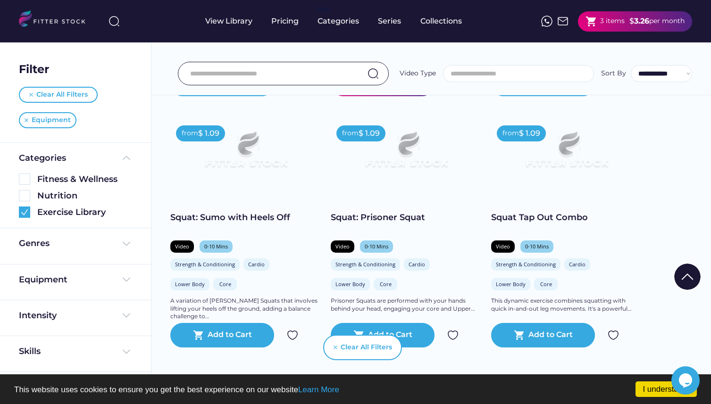
scroll to position [654, 0]
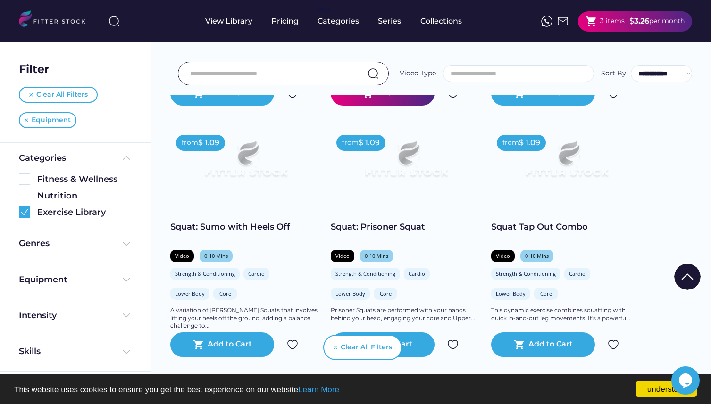
click at [337, 76] on input "input" at bounding box center [271, 74] width 163 height 20
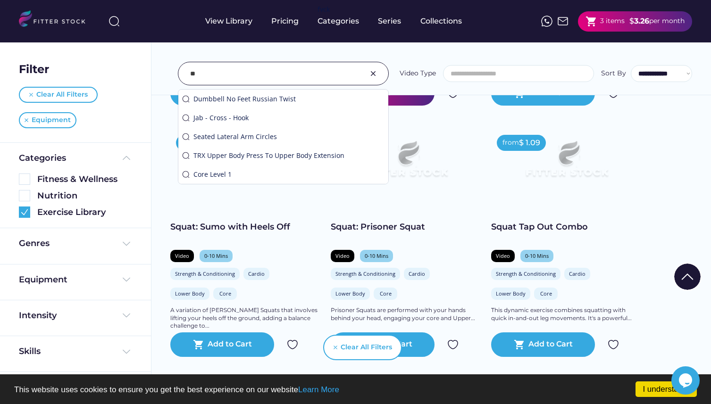
type input "*"
type input "*****"
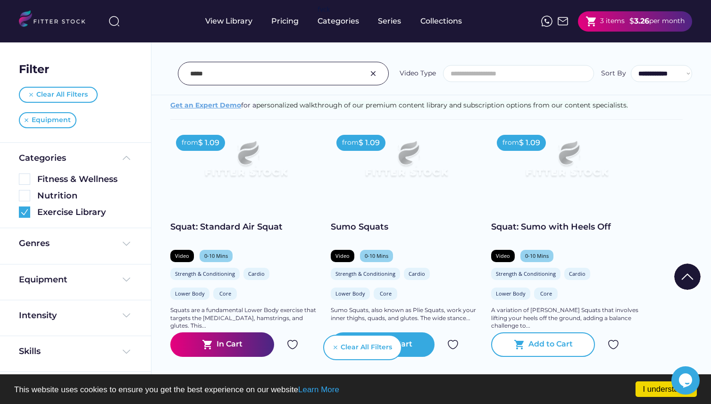
scroll to position [190, 0]
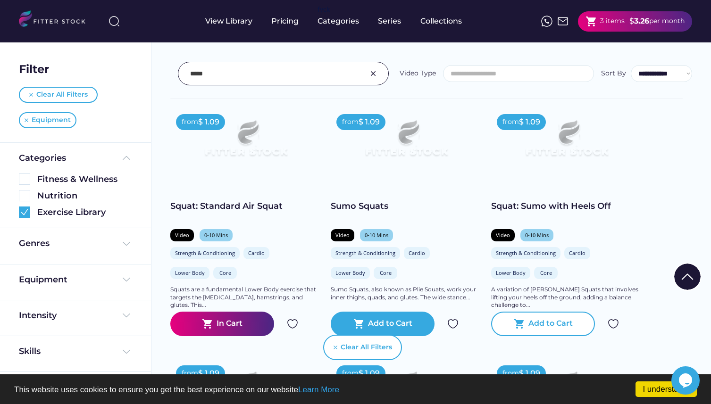
click at [540, 327] on div "Add to Cart" at bounding box center [550, 323] width 44 height 11
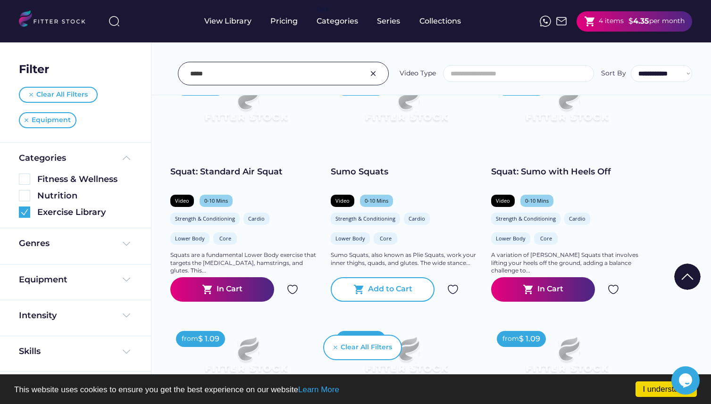
click at [357, 294] on text "shopping_cart" at bounding box center [358, 289] width 11 height 11
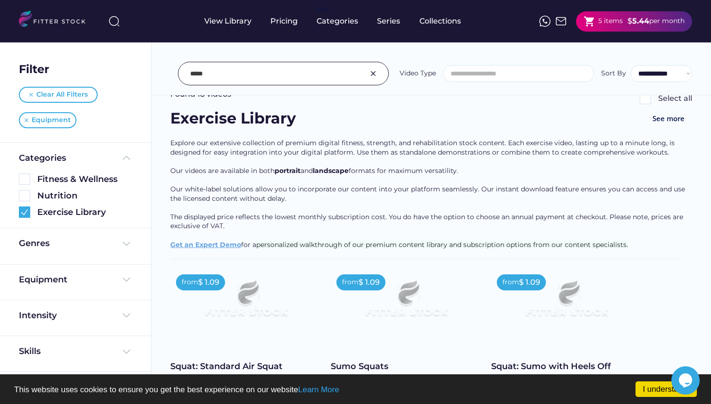
scroll to position [0, 0]
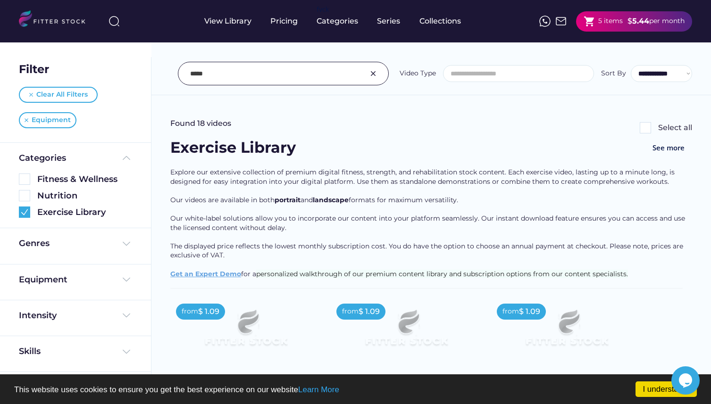
click at [649, 125] on img at bounding box center [644, 127] width 11 height 11
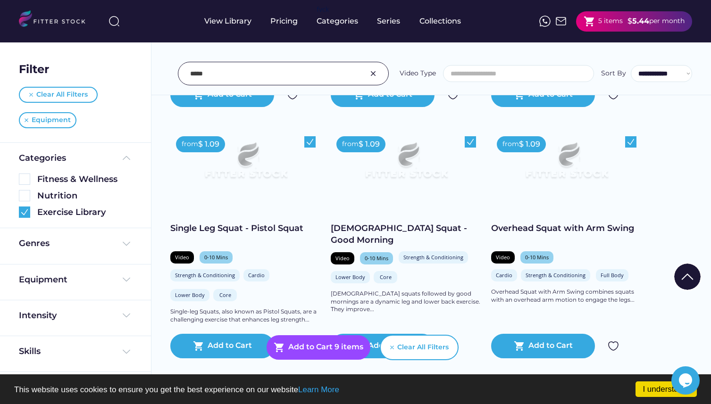
scroll to position [669, 0]
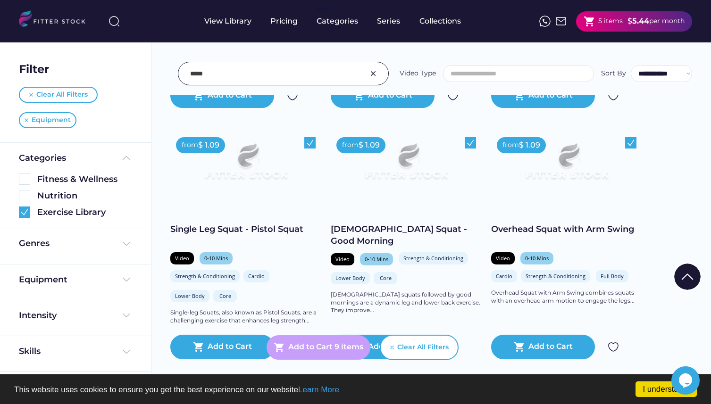
click at [338, 340] on div "shopping_cart Add to Cart 9 items" at bounding box center [318, 347] width 104 height 25
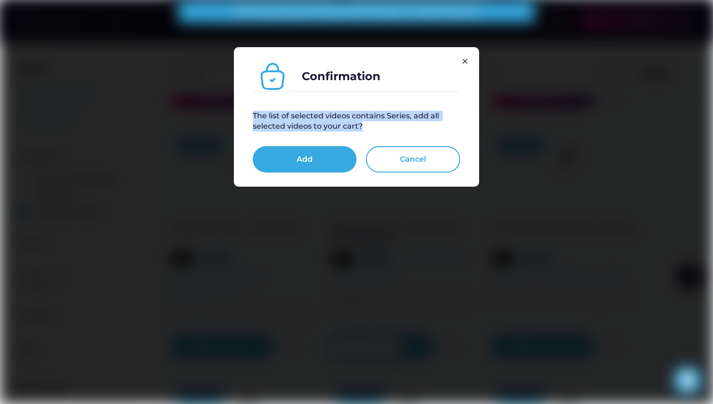
drag, startPoint x: 252, startPoint y: 115, endPoint x: 385, endPoint y: 133, distance: 134.7
click at [385, 133] on div "Confirmation The list of selected videos contains Series, add all selected vide…" at bounding box center [356, 117] width 245 height 140
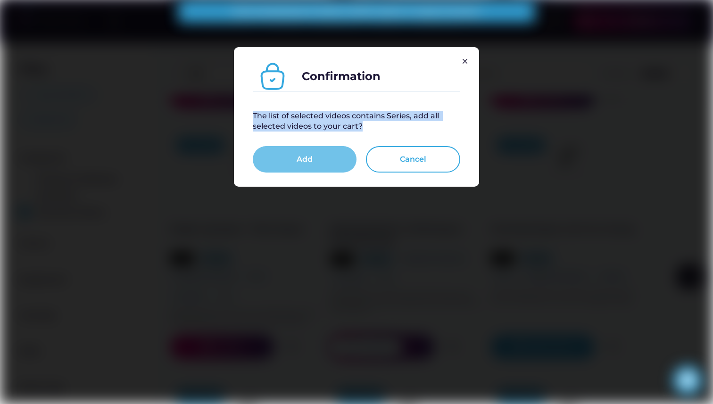
click at [332, 157] on button "Add" at bounding box center [305, 159] width 104 height 26
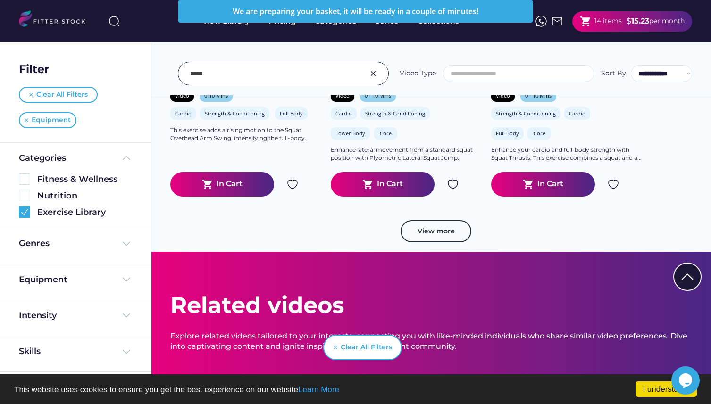
scroll to position [1084, 0]
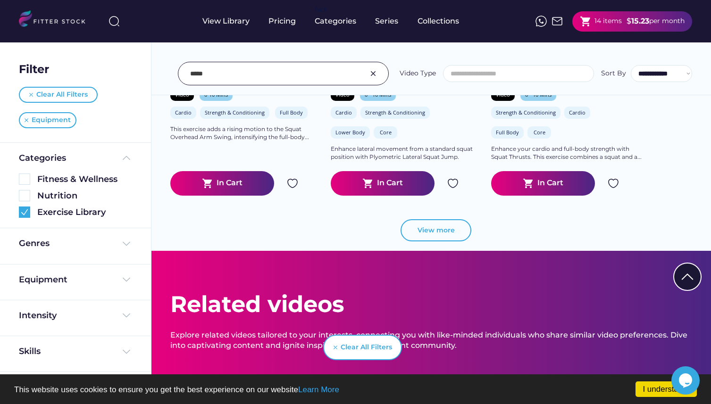
click at [425, 231] on button "View more" at bounding box center [435, 230] width 71 height 23
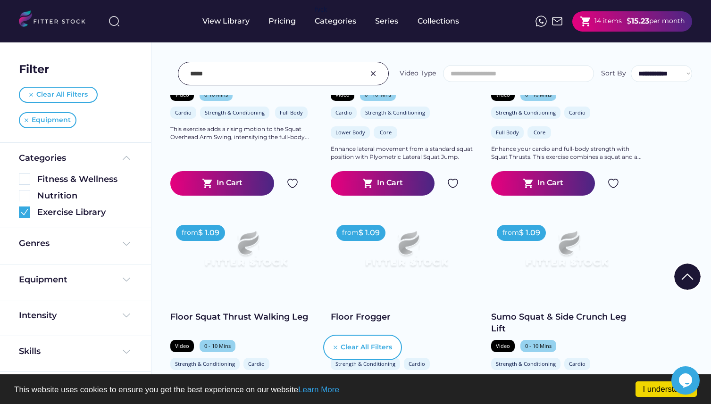
click at [445, 230] on img at bounding box center [406, 253] width 121 height 68
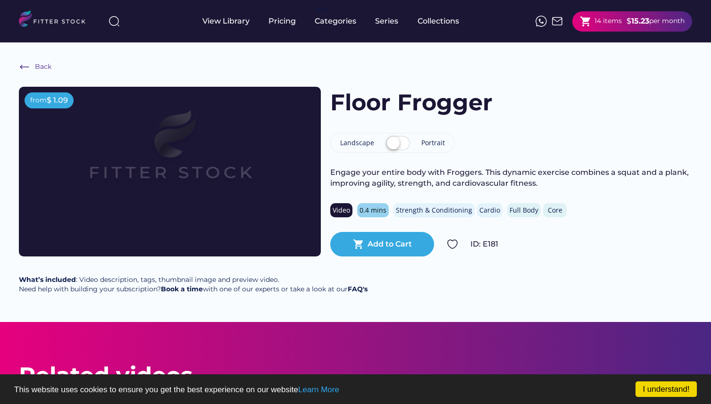
click at [399, 140] on label at bounding box center [397, 143] width 29 height 21
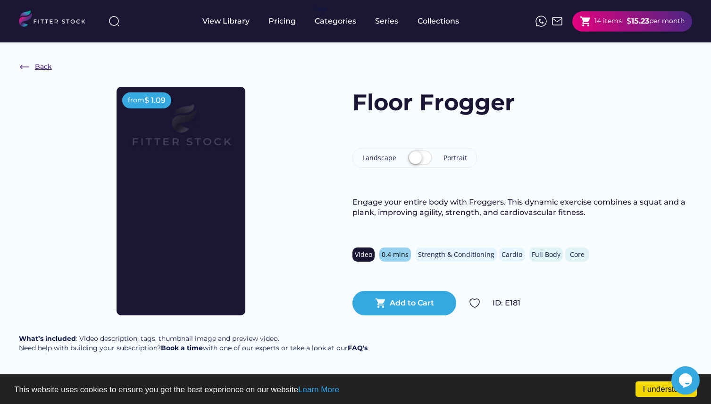
click at [40, 63] on div "Back" at bounding box center [43, 66] width 17 height 9
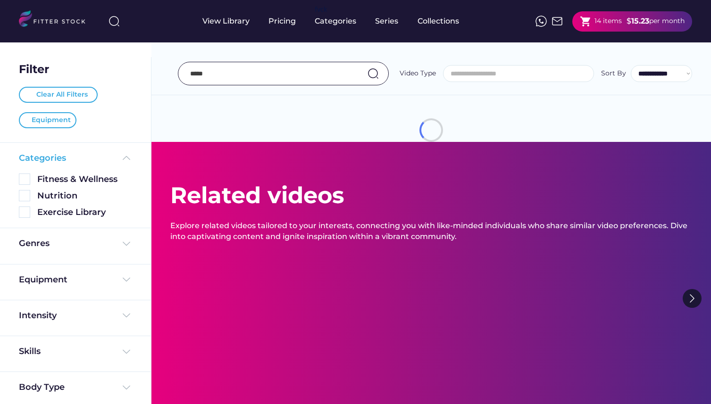
select select
select select "**********"
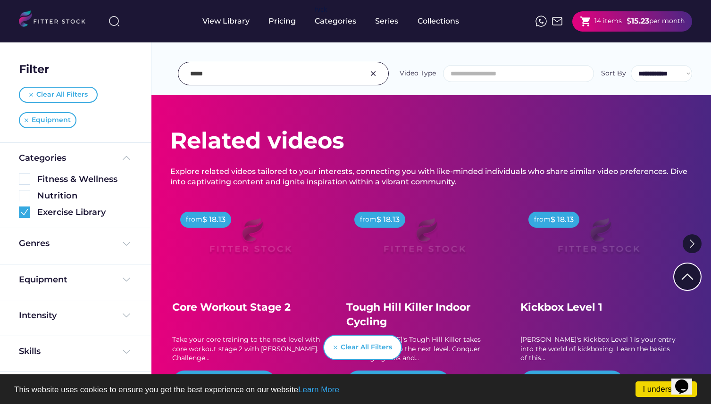
scroll to position [1822, 0]
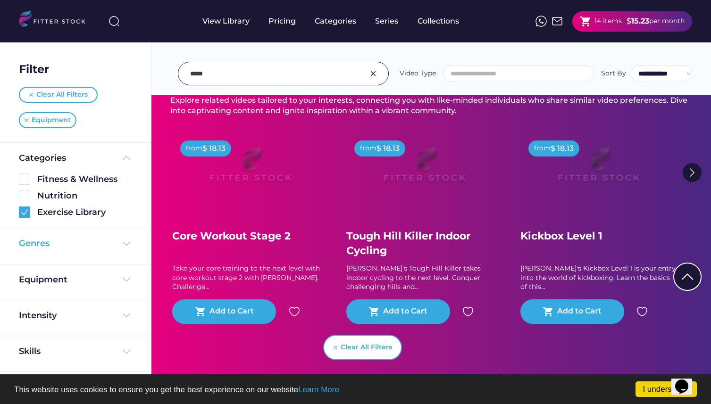
click at [85, 244] on div "Genres" at bounding box center [75, 244] width 113 height 12
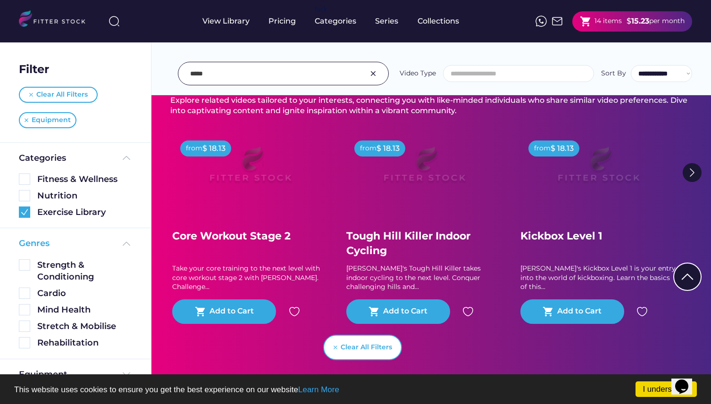
click at [125, 245] on img at bounding box center [126, 243] width 11 height 11
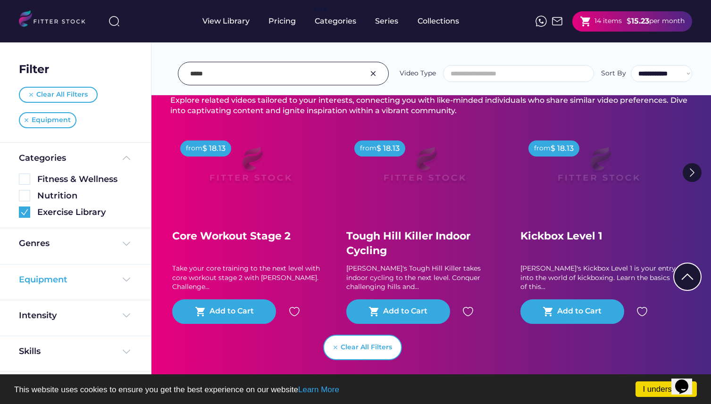
click at [112, 285] on div "Equipment" at bounding box center [75, 280] width 113 height 12
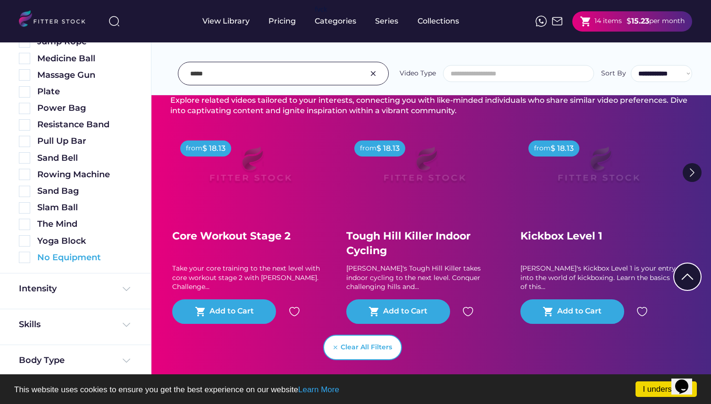
scroll to position [496, 0]
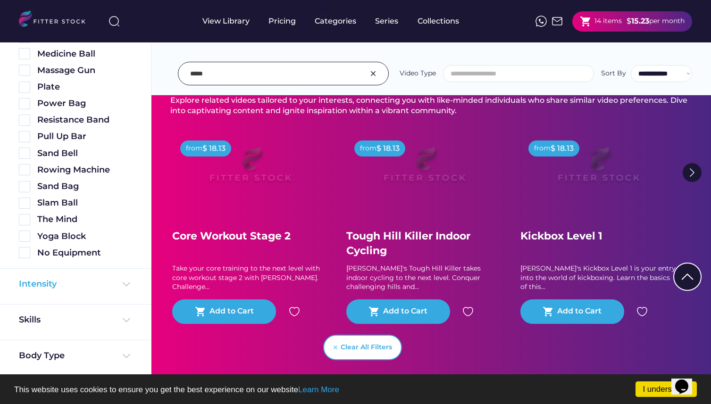
click at [115, 286] on div "Intensity" at bounding box center [75, 284] width 113 height 12
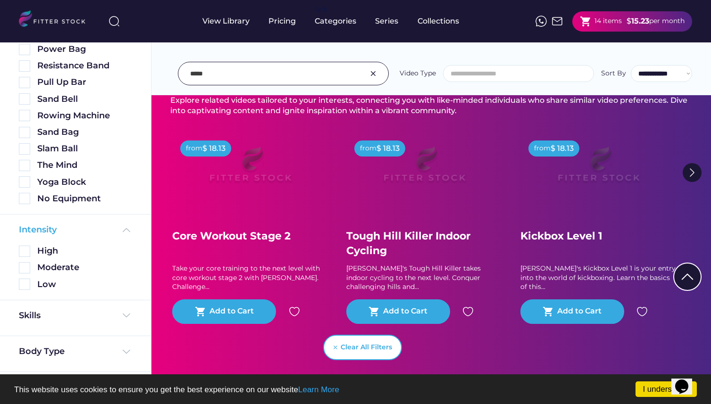
scroll to position [552, 0]
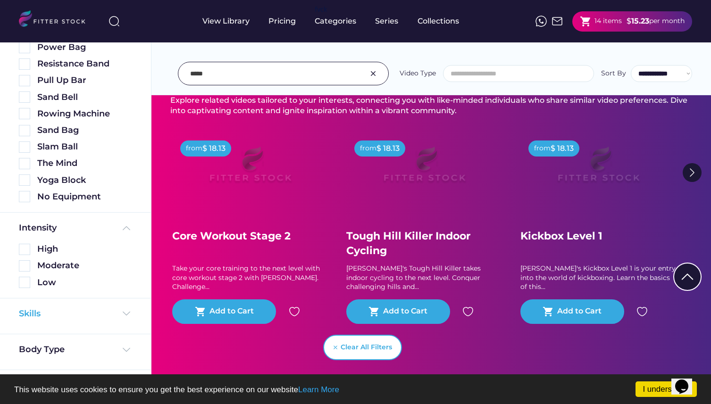
click at [112, 314] on div "Skills" at bounding box center [75, 314] width 113 height 12
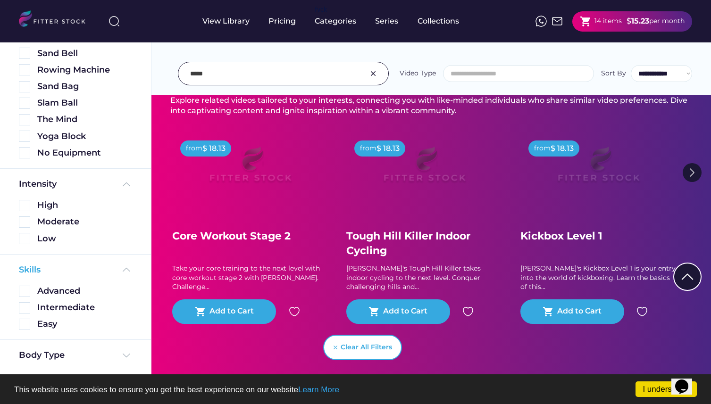
scroll to position [604, 0]
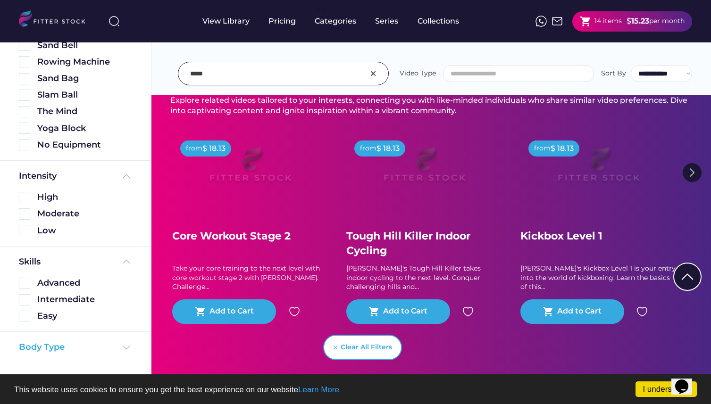
click at [105, 350] on div "Body Type" at bounding box center [75, 347] width 113 height 12
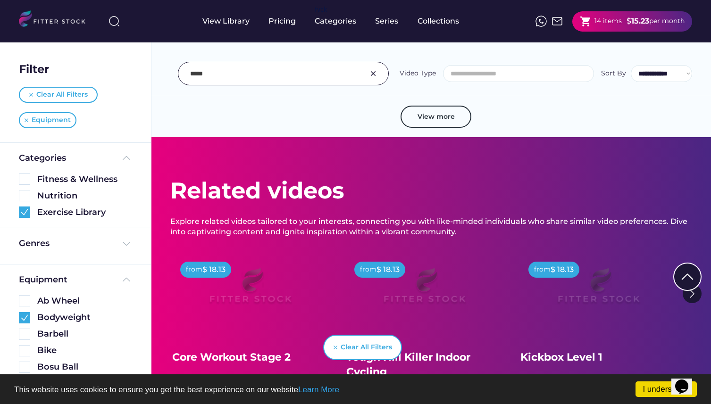
scroll to position [1652, 0]
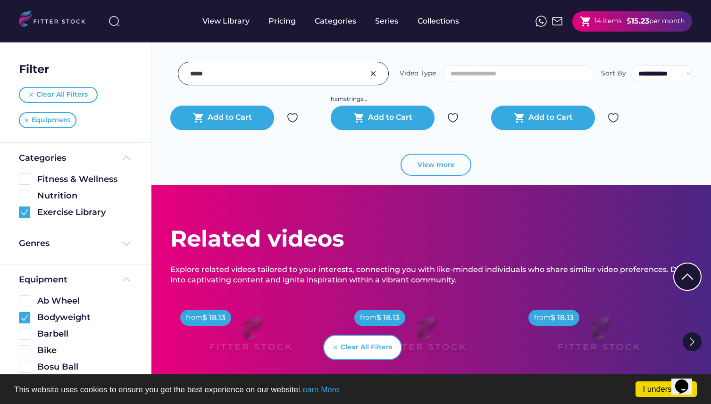
click at [441, 162] on button "View more" at bounding box center [435, 165] width 71 height 23
click at [440, 25] on div "Collections" at bounding box center [438, 21] width 42 height 10
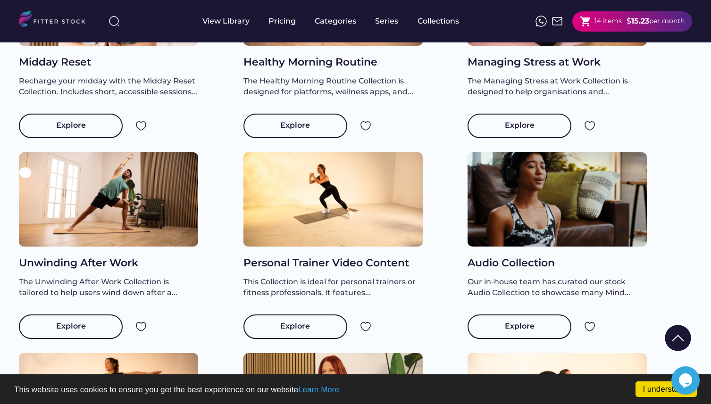
scroll to position [646, 0]
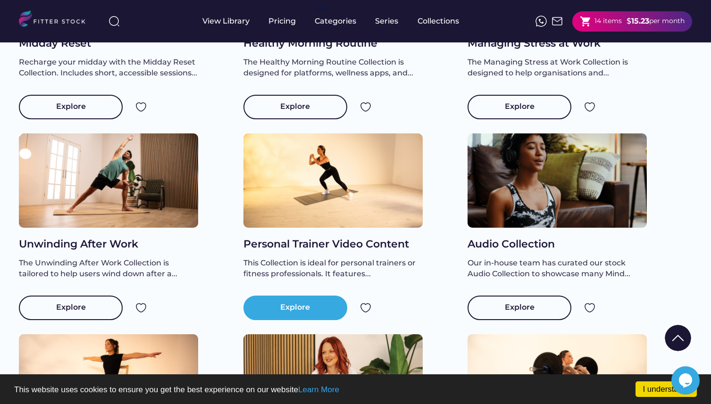
click at [294, 314] on div "Explore" at bounding box center [295, 307] width 30 height 11
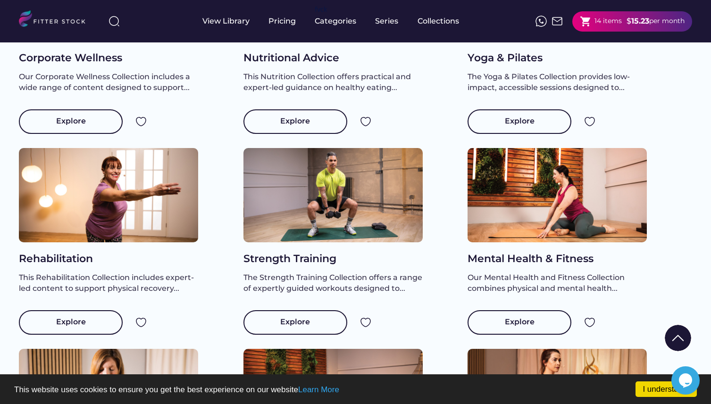
scroll to position [19, 0]
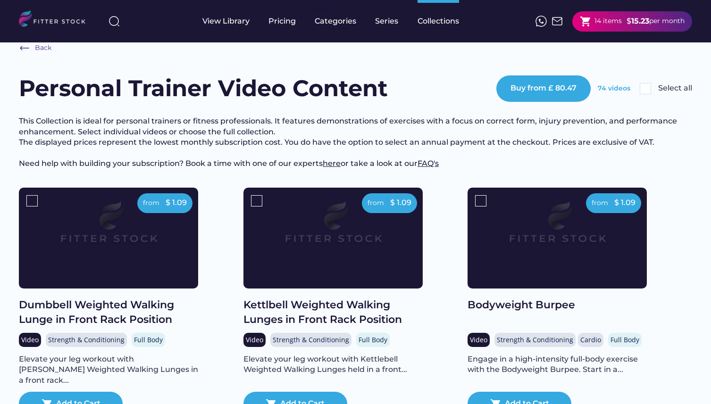
drag, startPoint x: 16, startPoint y: 87, endPoint x: 392, endPoint y: 91, distance: 376.8
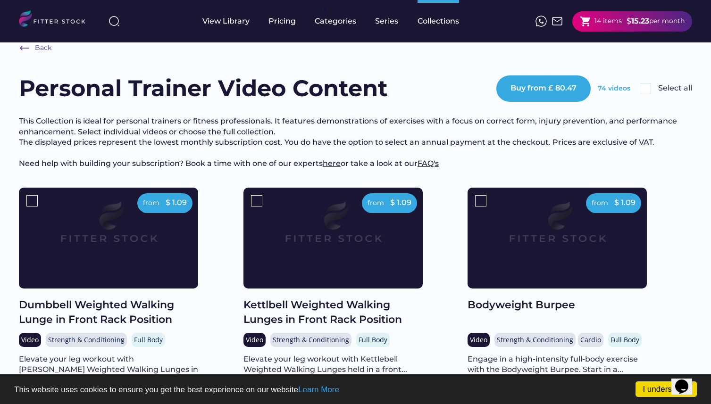
click at [369, 126] on h3 "This Collection is ideal for personal trainers or fitness professionals. It fea…" at bounding box center [355, 142] width 673 height 53
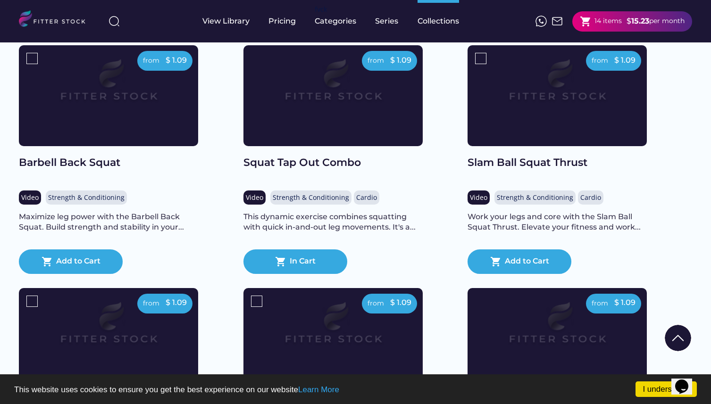
scroll to position [3043, 0]
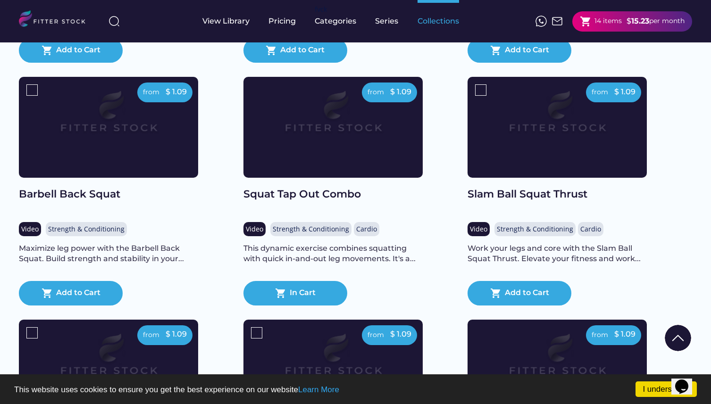
click at [433, 18] on div "Collections" at bounding box center [438, 21] width 42 height 10
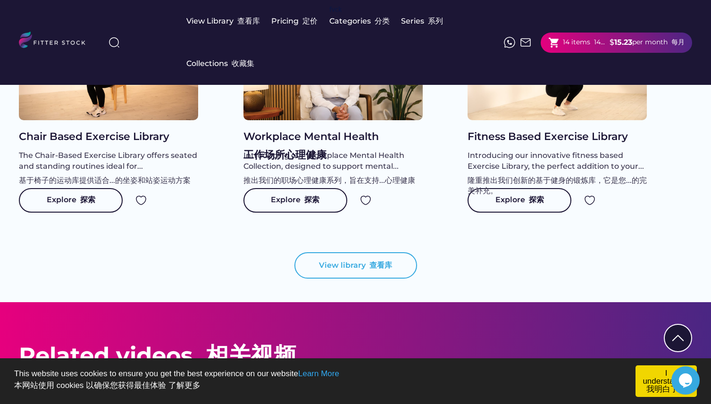
scroll to position [1008, 0]
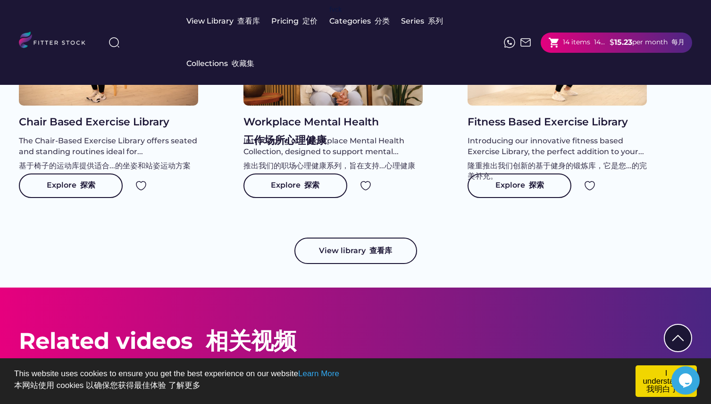
click at [342, 263] on button "View library 查看库" at bounding box center [355, 251] width 123 height 26
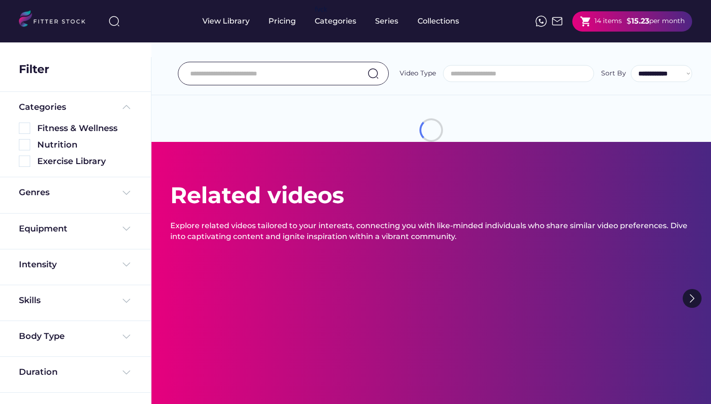
select select
select select "**********"
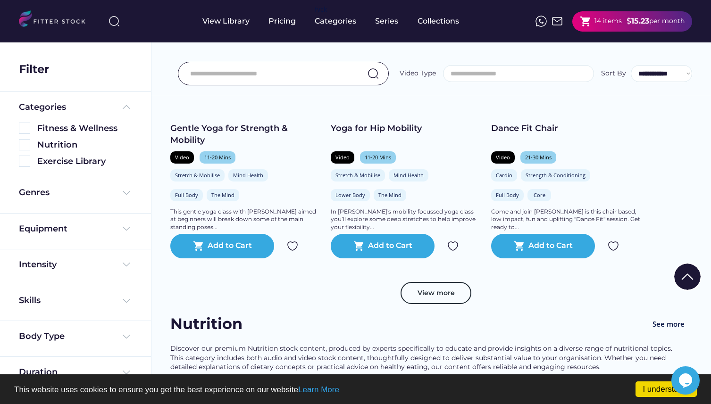
scroll to position [497, 0]
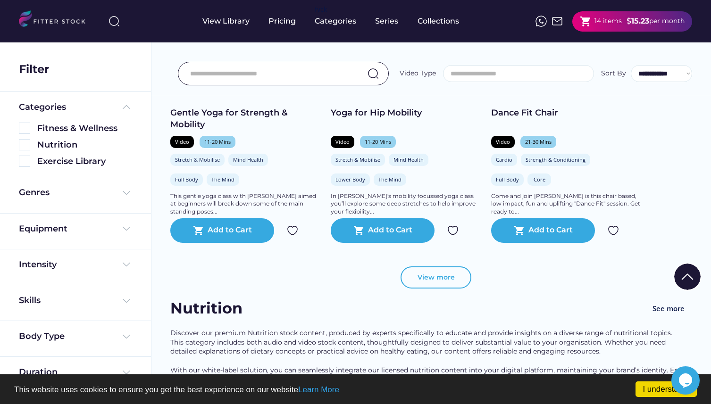
click at [450, 287] on button "View more" at bounding box center [435, 277] width 71 height 23
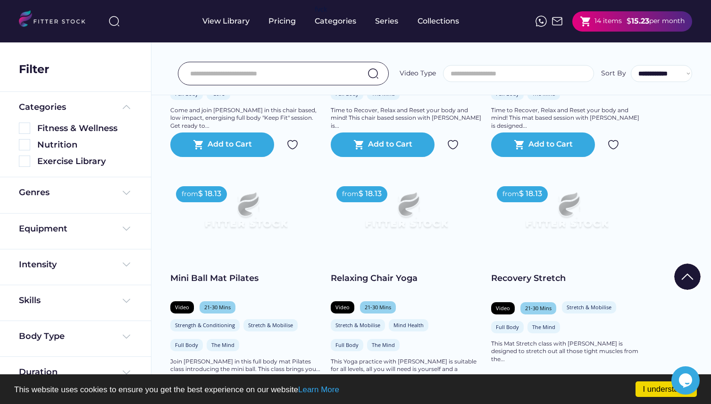
scroll to position [836, 0]
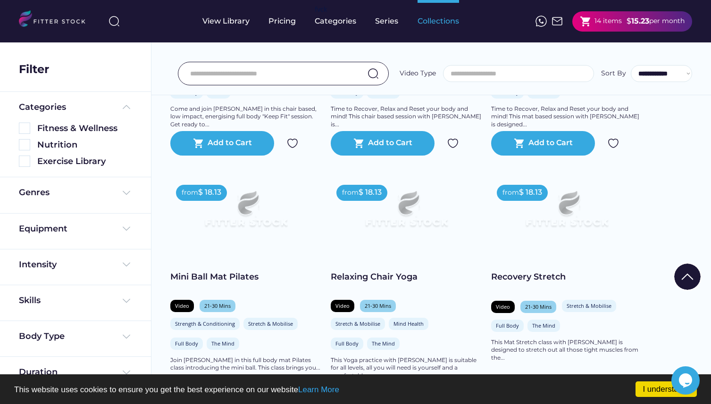
click at [441, 22] on div "Collections" at bounding box center [438, 21] width 42 height 10
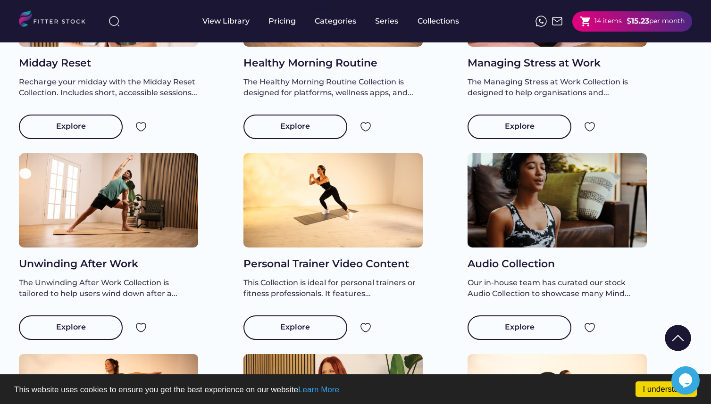
scroll to position [627, 0]
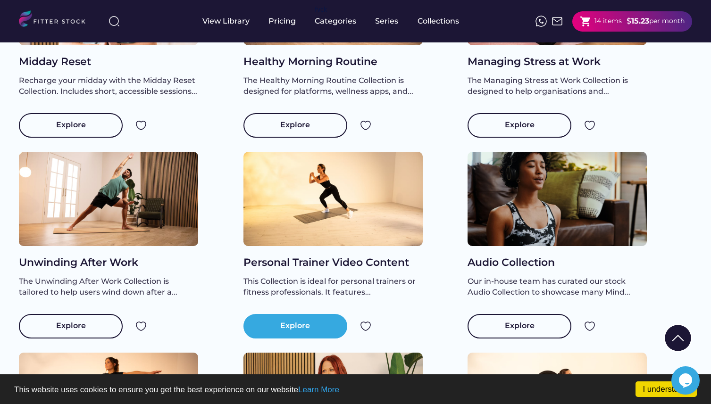
click at [297, 332] on div "Explore" at bounding box center [295, 326] width 30 height 11
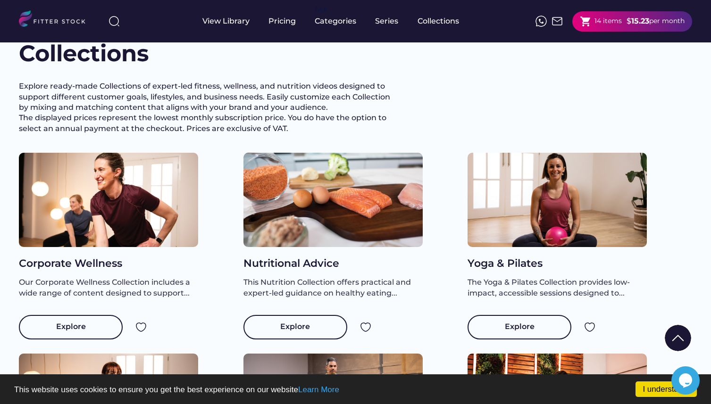
scroll to position [19, 0]
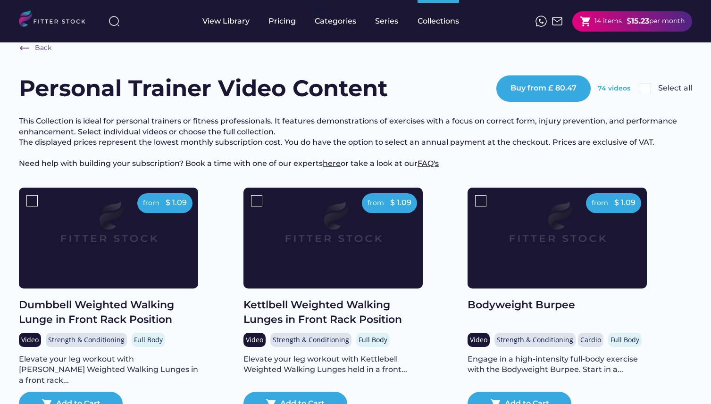
click at [644, 88] on img at bounding box center [644, 88] width 11 height 11
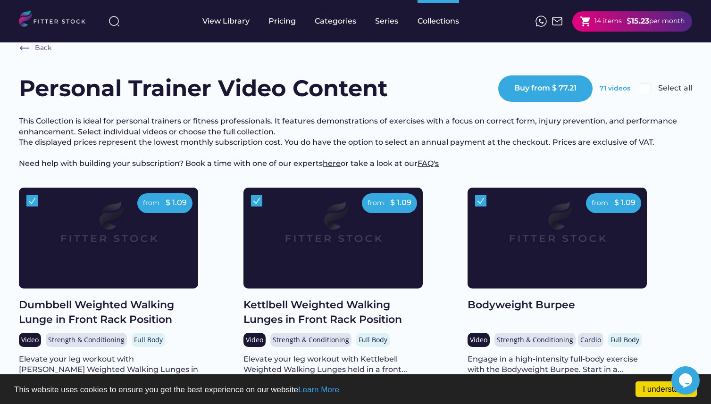
click at [650, 86] on img at bounding box center [644, 88] width 11 height 11
click at [648, 90] on img at bounding box center [644, 88] width 11 height 11
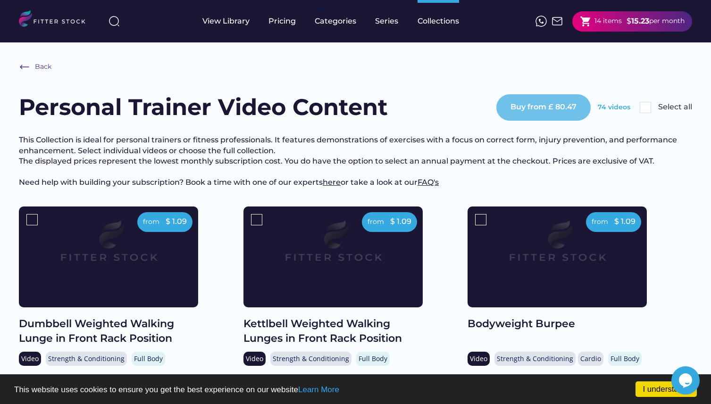
click at [568, 108] on button "Buy from £ 80.47" at bounding box center [543, 107] width 94 height 26
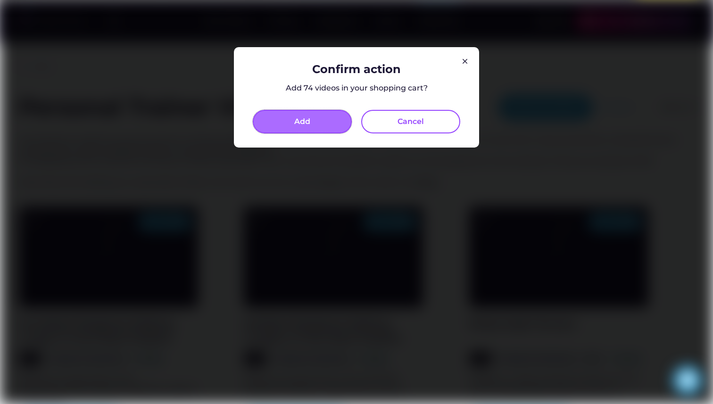
click at [326, 128] on button "Add" at bounding box center [302, 122] width 99 height 24
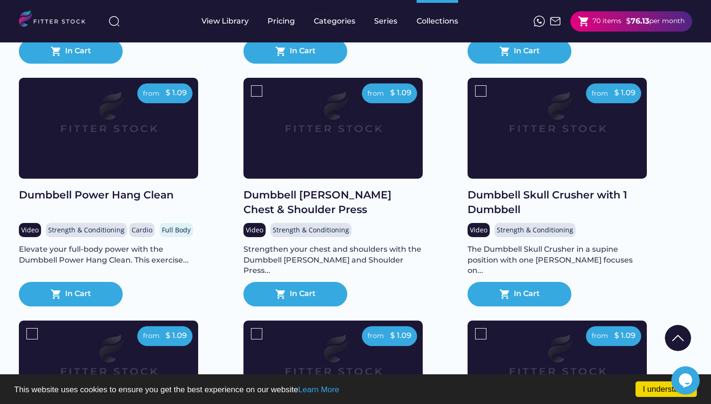
scroll to position [4765, 0]
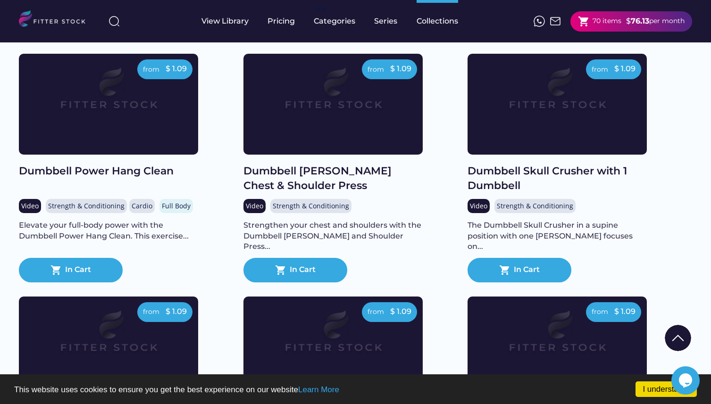
click at [596, 25] on div "70 items" at bounding box center [606, 21] width 29 height 9
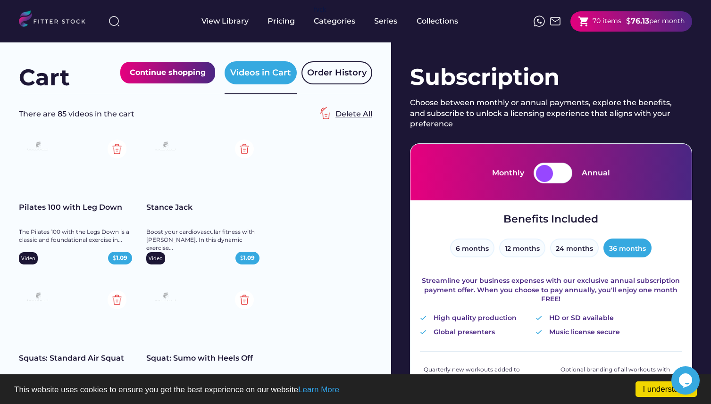
click at [345, 110] on div "Delete All" at bounding box center [353, 114] width 37 height 10
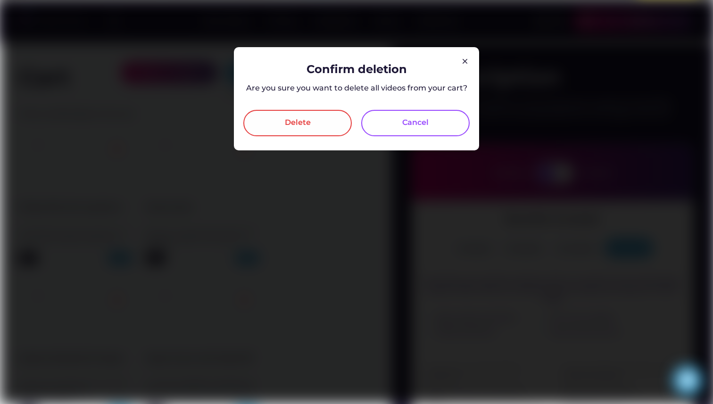
click at [340, 127] on div "Delete" at bounding box center [297, 123] width 108 height 26
click at [318, 117] on div "Delete" at bounding box center [297, 123] width 108 height 26
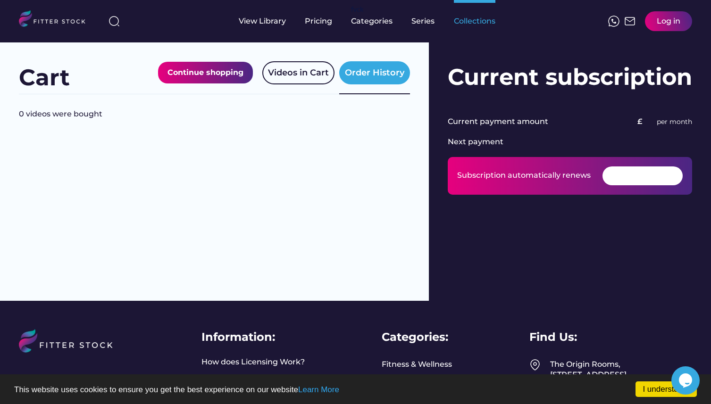
click at [478, 21] on div "Collections" at bounding box center [475, 21] width 42 height 10
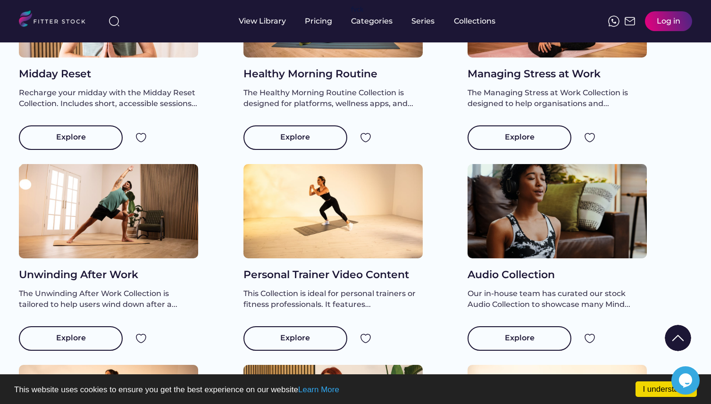
scroll to position [633, 0]
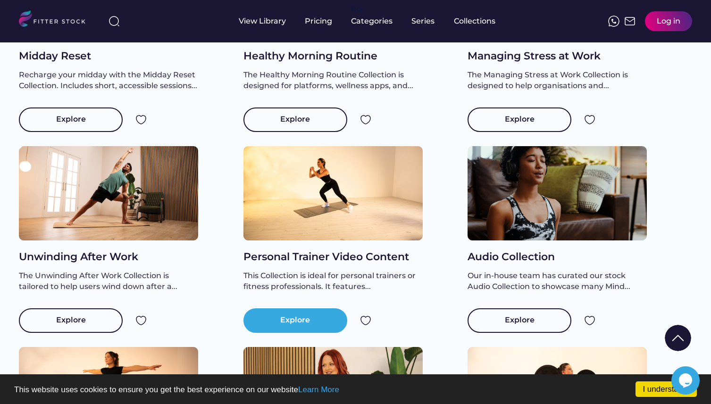
click at [323, 324] on div "Explore" at bounding box center [295, 320] width 104 height 25
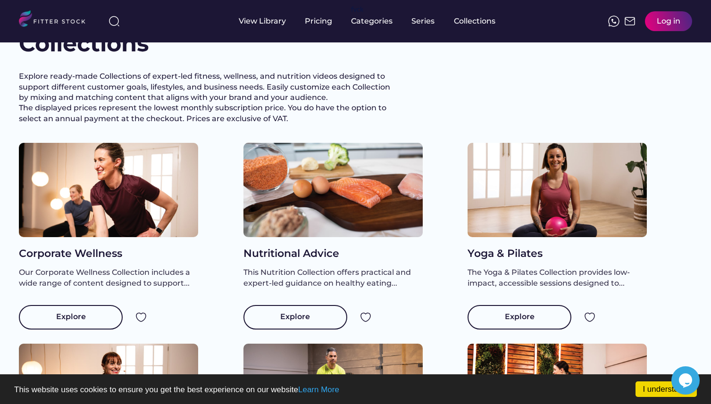
scroll to position [19, 0]
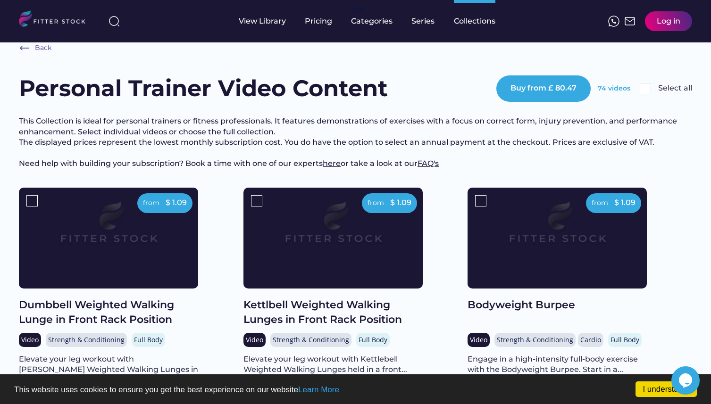
click at [643, 90] on img at bounding box center [644, 88] width 11 height 11
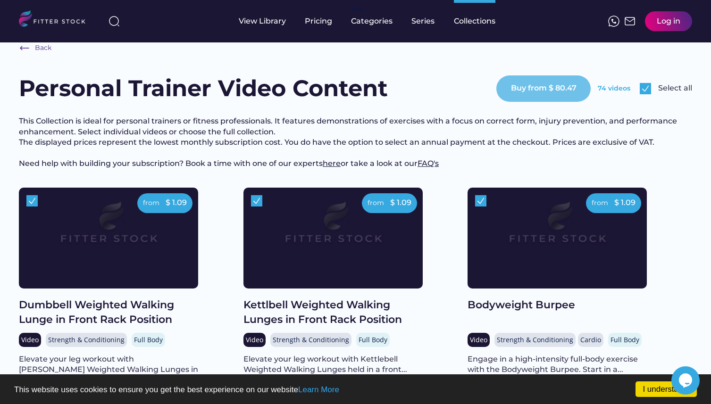
click at [561, 87] on button "Buy from $ 80.47" at bounding box center [543, 88] width 94 height 26
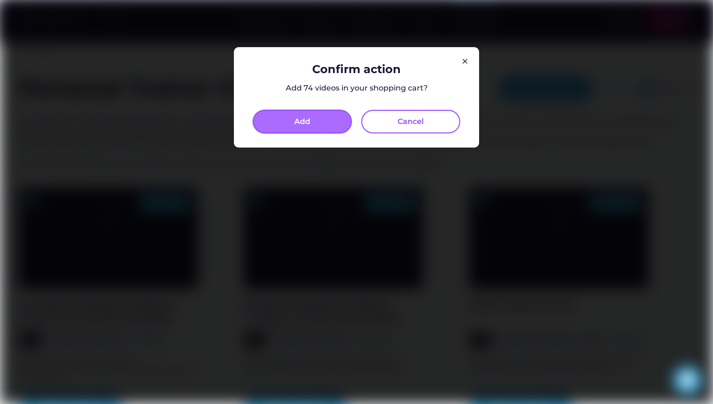
click at [322, 124] on button "Add" at bounding box center [302, 122] width 99 height 24
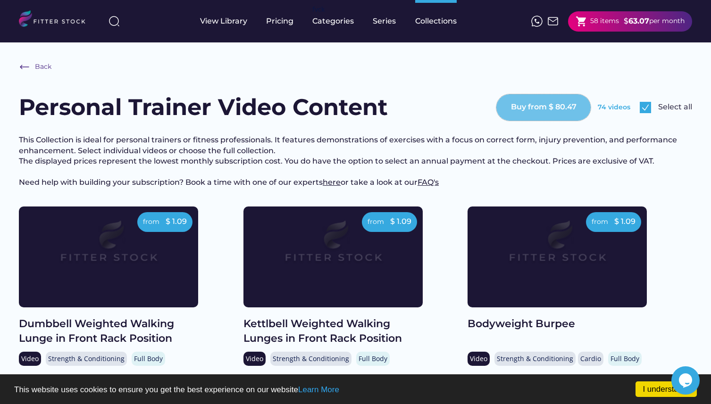
click at [541, 109] on button "Buy from $ 80.47" at bounding box center [543, 107] width 94 height 26
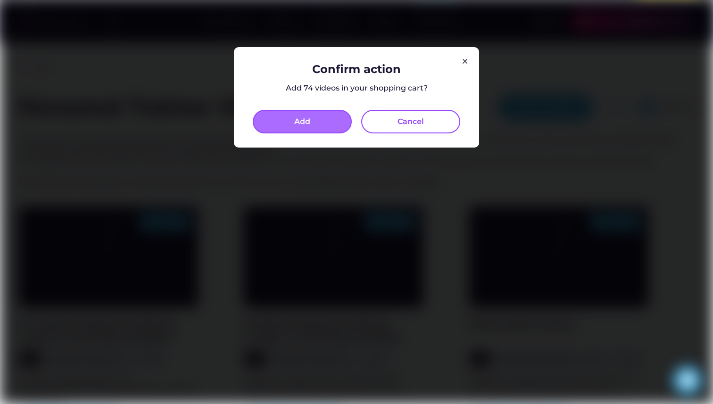
click at [299, 116] on button "Add" at bounding box center [302, 122] width 99 height 24
